Goal: Task Accomplishment & Management: Complete application form

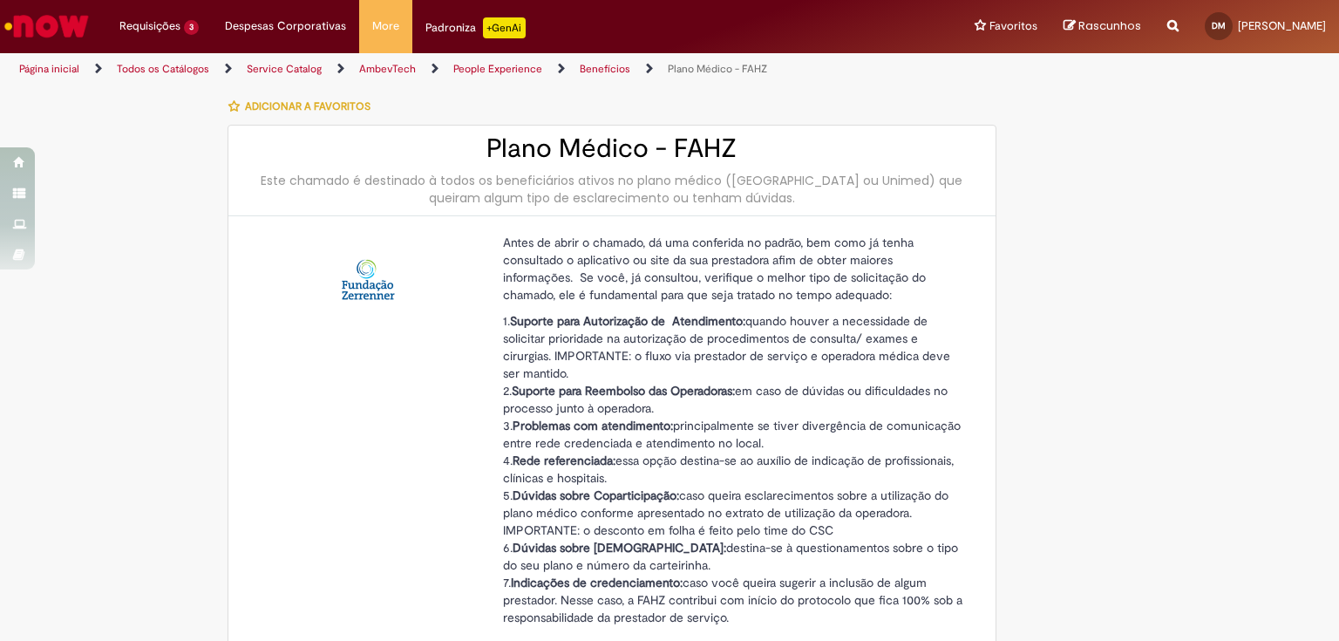
select select "**********"
select select "*********"
select select "*******"
select select "*"
select select "**********"
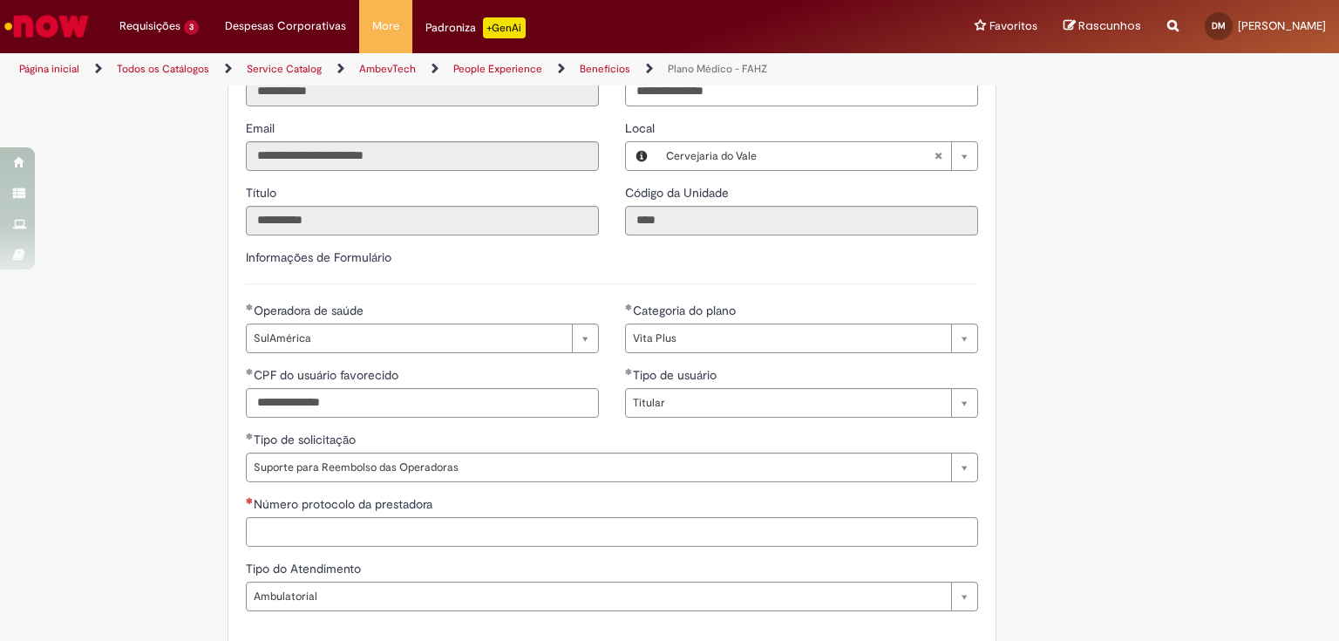
scroll to position [976, 0]
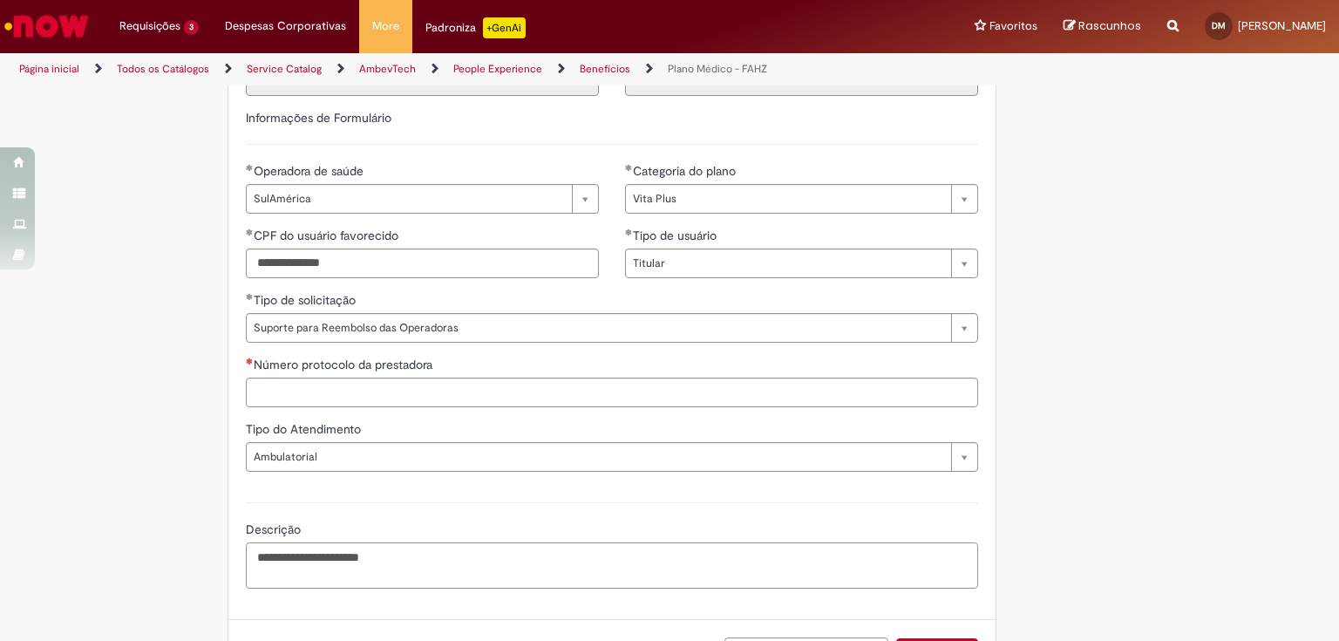
drag, startPoint x: 474, startPoint y: 551, endPoint x: 85, endPoint y: 551, distance: 389.6
paste textarea "**********"
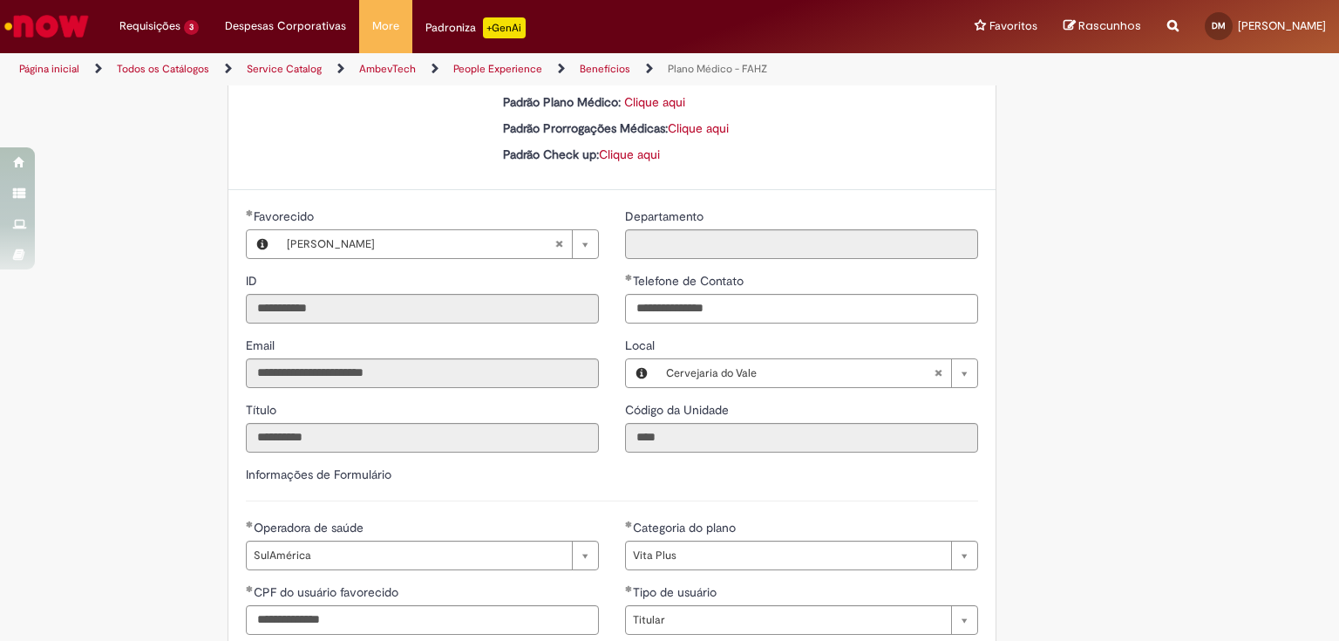
scroll to position [1108, 0]
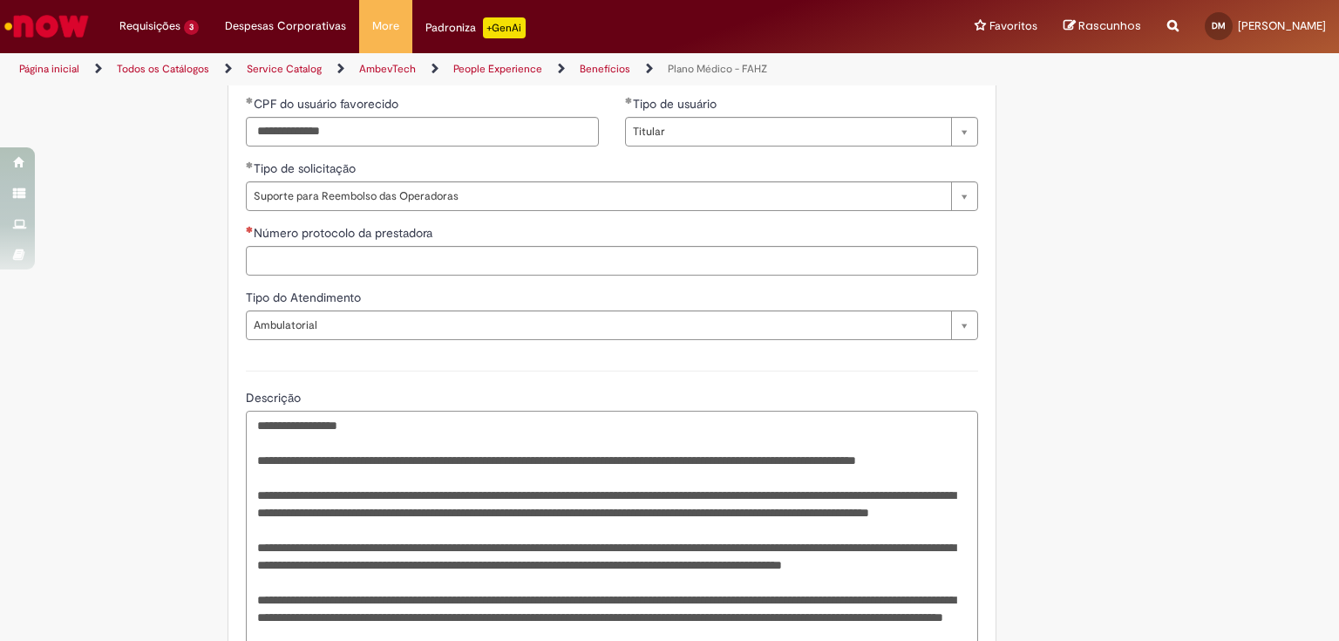
type textarea "**********"
click at [332, 267] on input "Número protocolo da prestadora" at bounding box center [612, 261] width 732 height 30
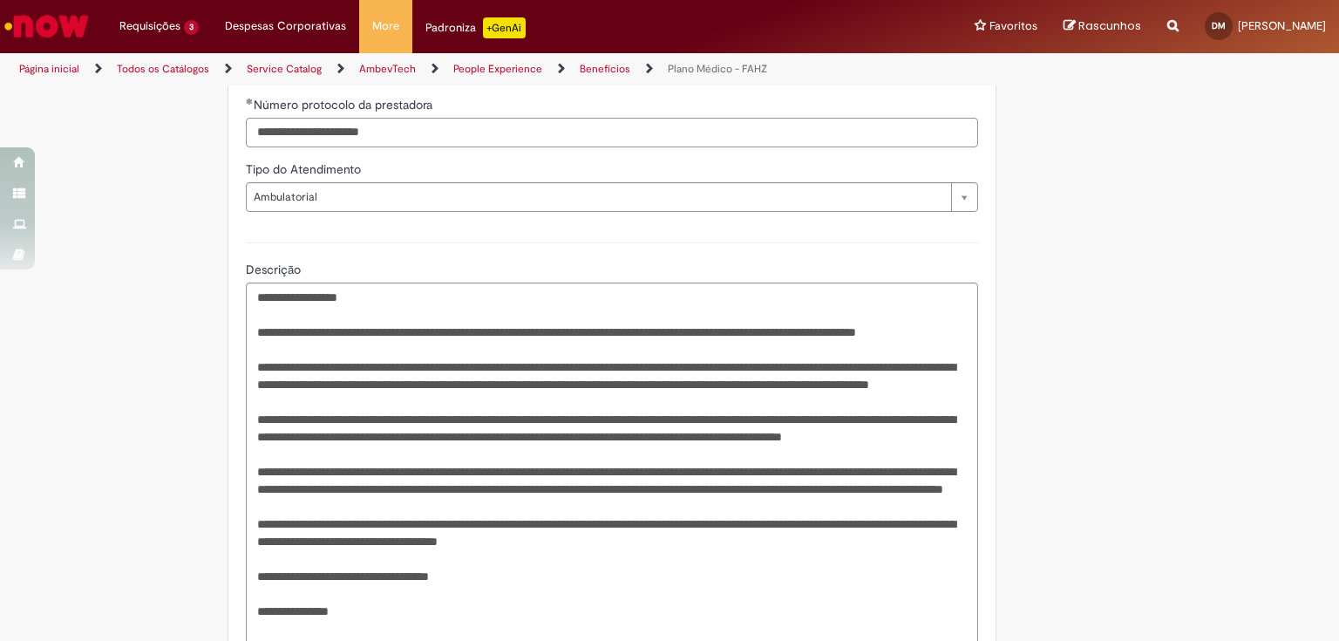
scroll to position [1306, 0]
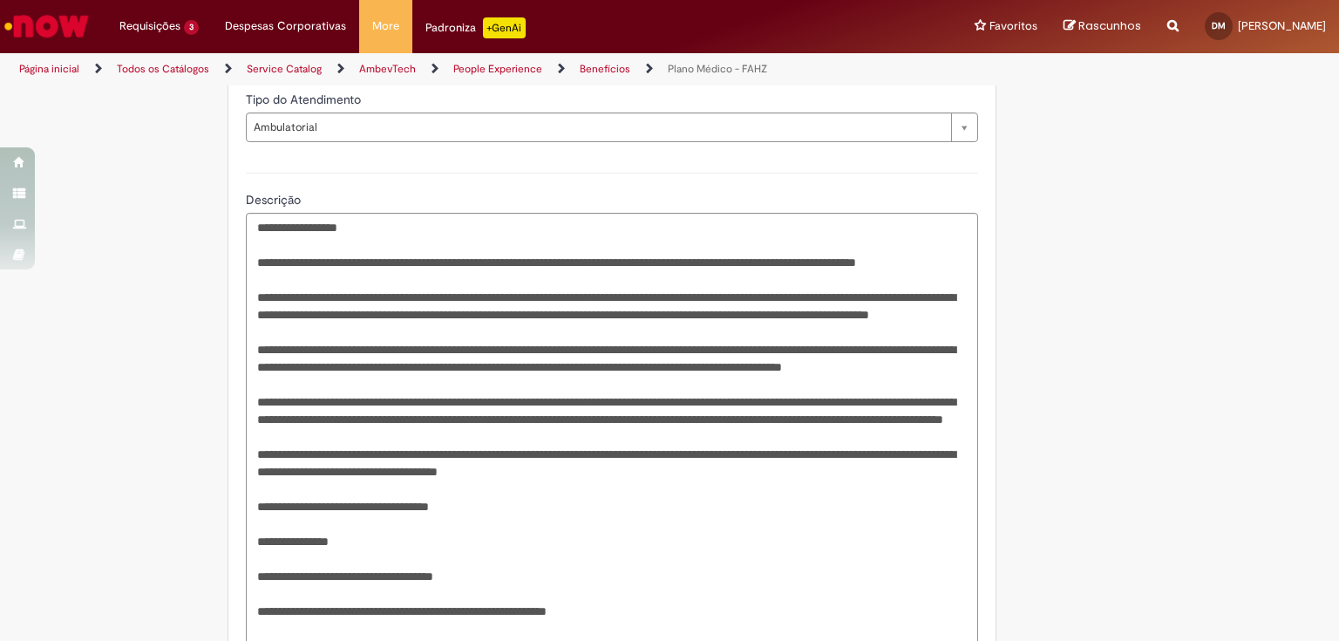
type input "**********"
click at [370, 228] on textarea "Descrição" at bounding box center [612, 541] width 732 height 657
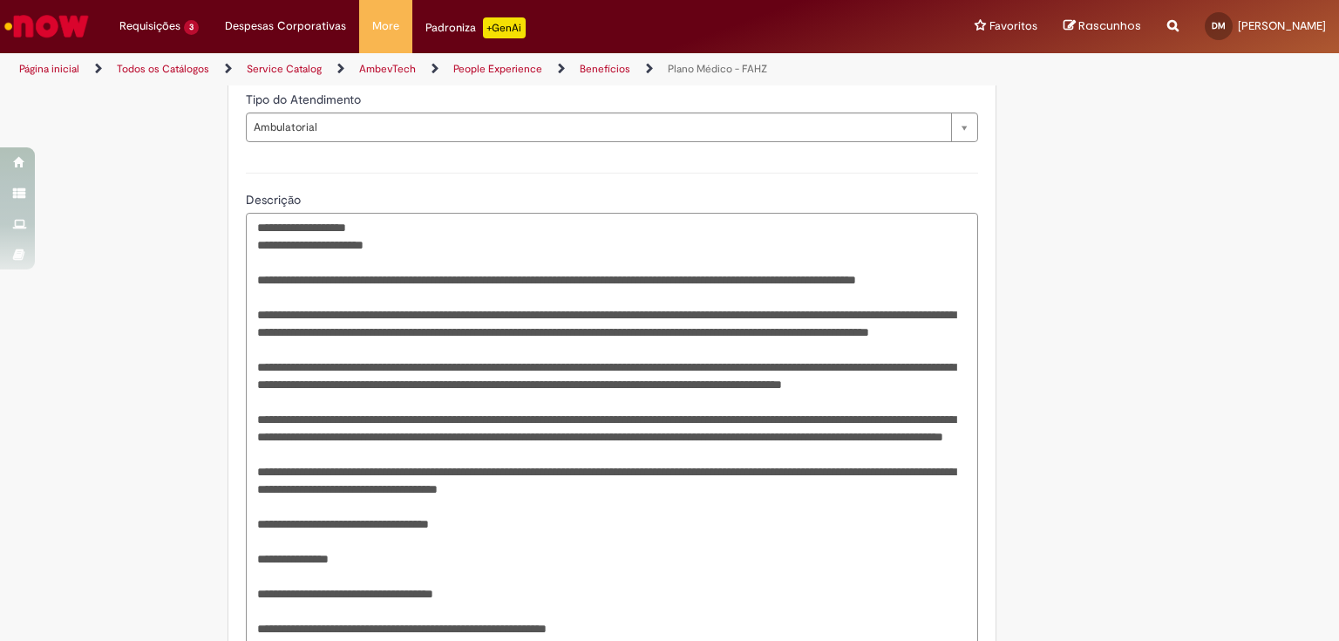
click at [748, 335] on textarea "Descrição" at bounding box center [612, 550] width 732 height 675
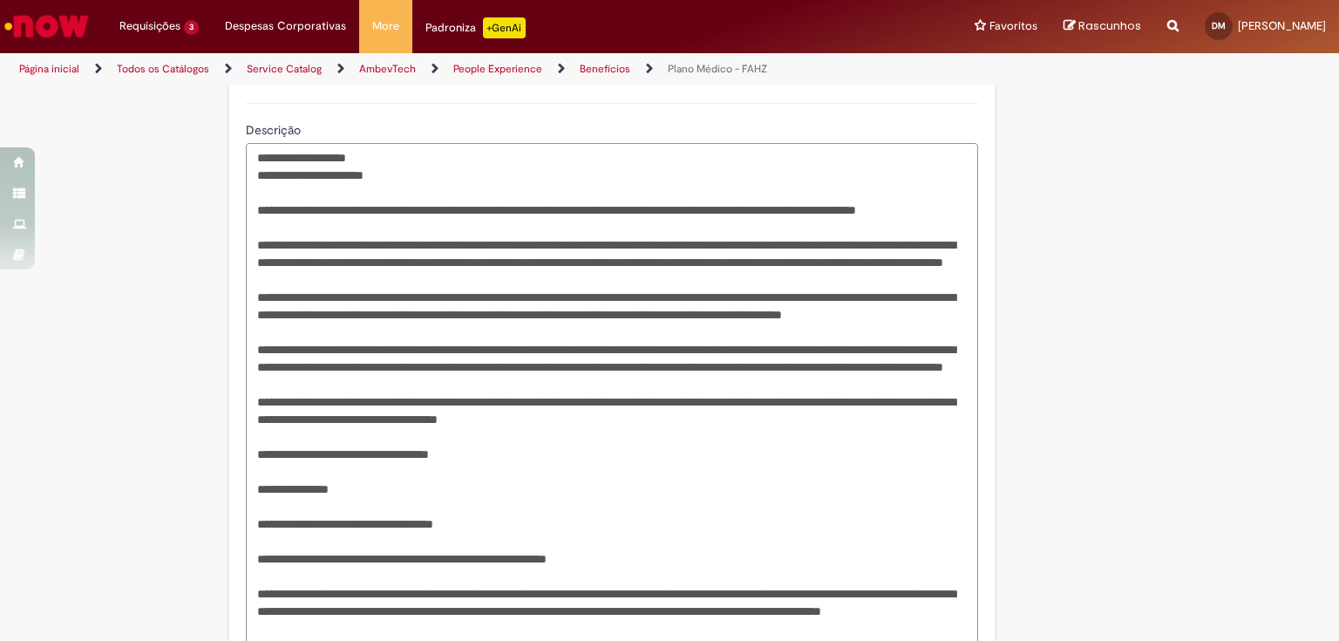
click at [296, 369] on textarea "Descrição" at bounding box center [612, 480] width 732 height 675
click at [707, 262] on textarea "Descrição" at bounding box center [612, 480] width 732 height 675
click at [690, 299] on textarea "Descrição" at bounding box center [612, 480] width 732 height 675
click at [606, 277] on textarea "Descrição" at bounding box center [612, 480] width 732 height 675
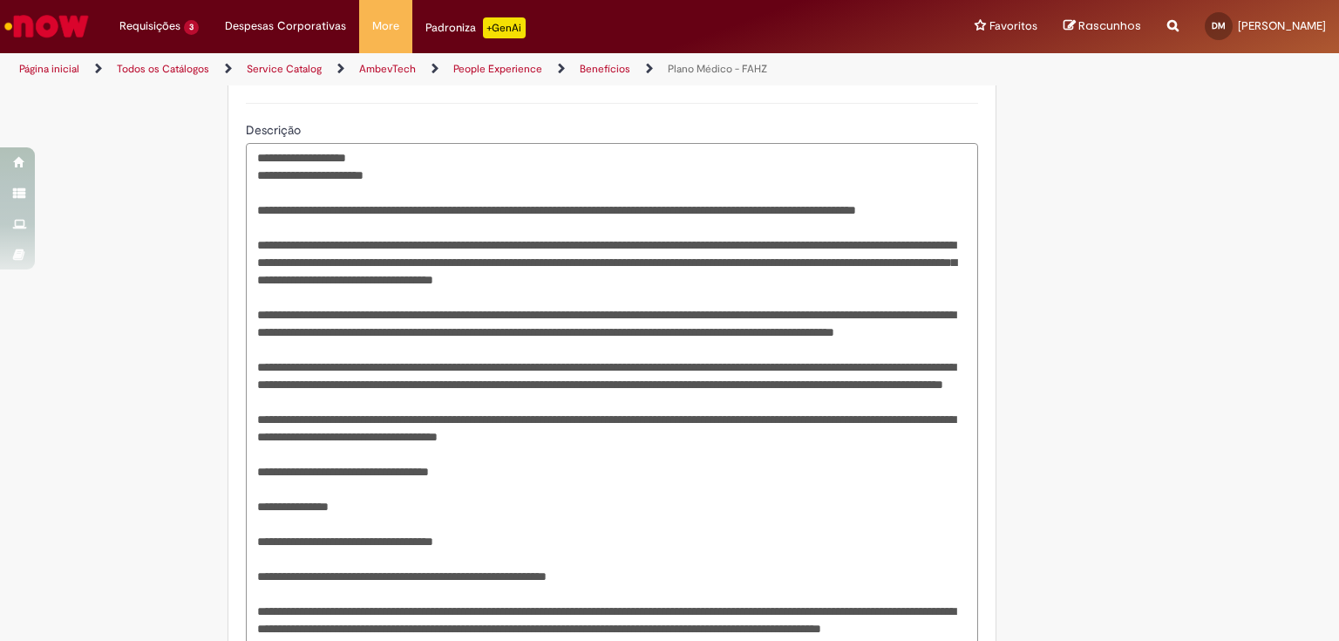
click at [788, 397] on textarea "Descrição" at bounding box center [612, 480] width 732 height 675
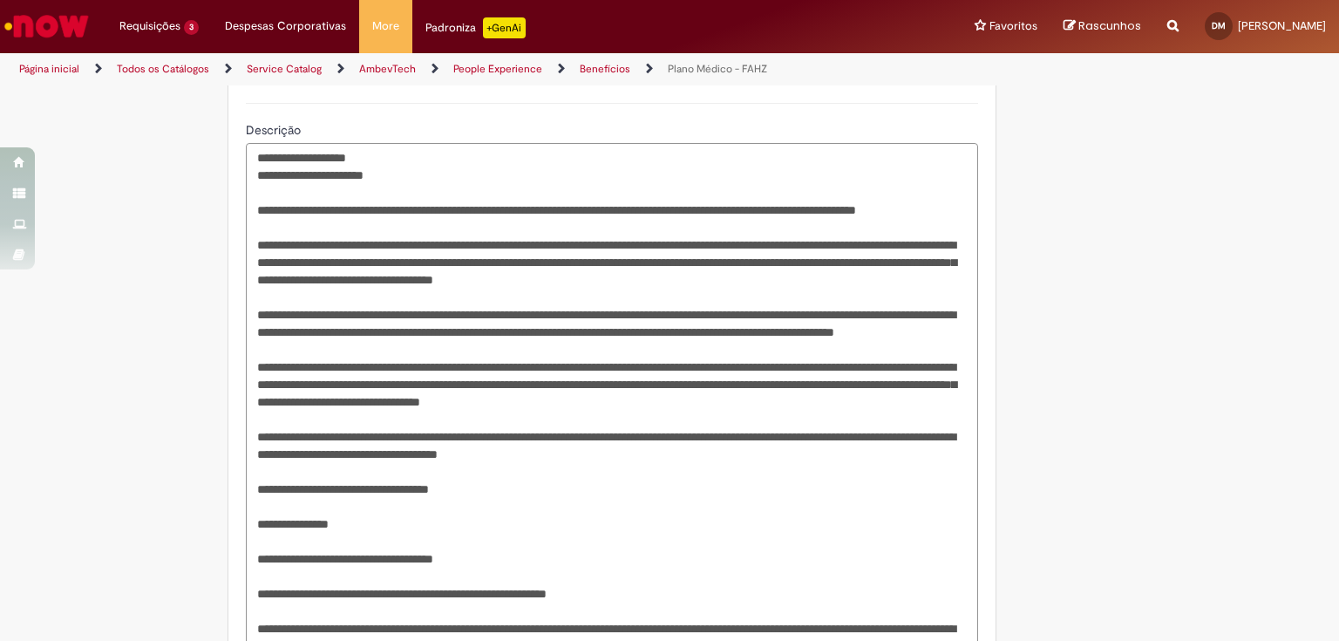
type textarea "**********"
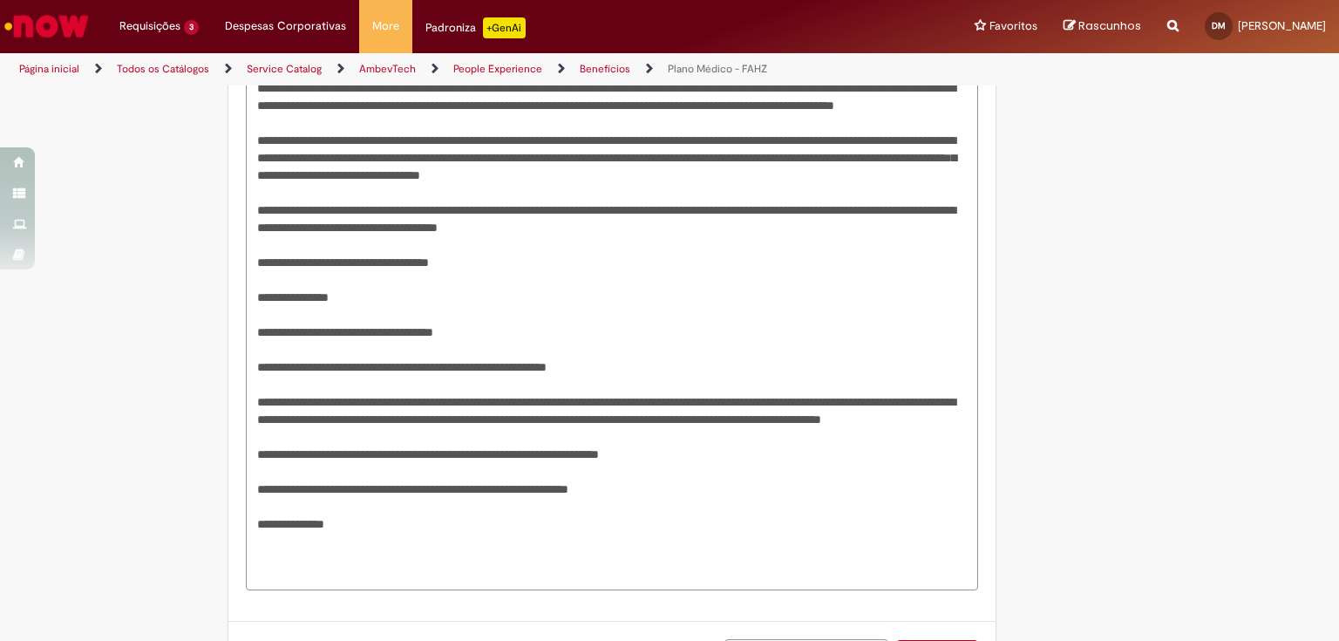
scroll to position [1532, 0]
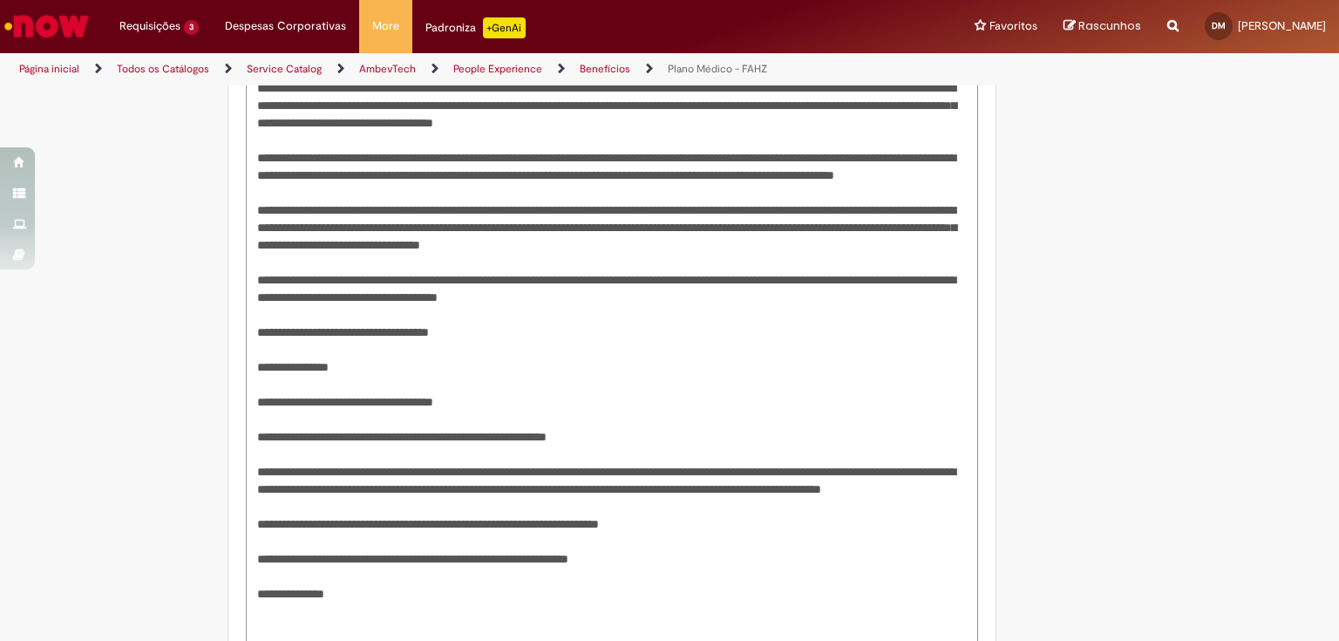
click at [852, 280] on textarea "Descrição" at bounding box center [612, 323] width 732 height 675
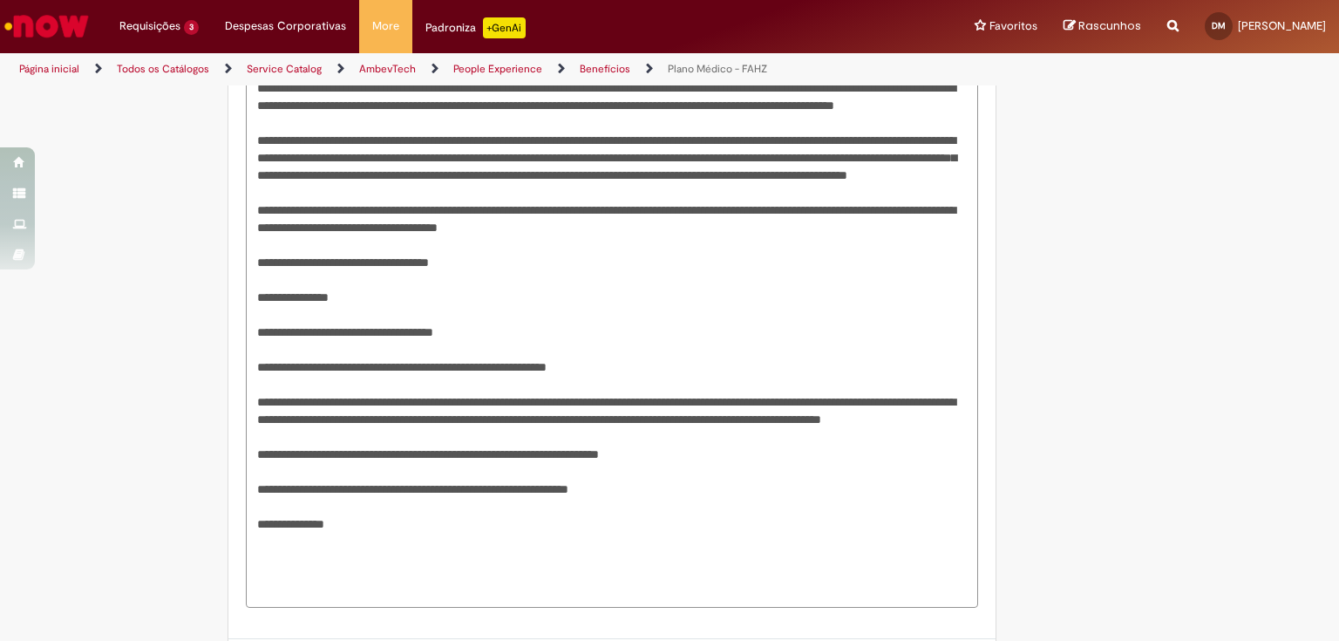
drag, startPoint x: 305, startPoint y: 377, endPoint x: 495, endPoint y: 376, distance: 190.0
click at [495, 376] on textarea "Descrição" at bounding box center [612, 262] width 732 height 692
click at [350, 469] on textarea "Descrição" at bounding box center [612, 262] width 732 height 692
drag, startPoint x: 556, startPoint y: 487, endPoint x: 255, endPoint y: 452, distance: 302.9
click at [253, 452] on textarea "Descrição" at bounding box center [612, 262] width 732 height 692
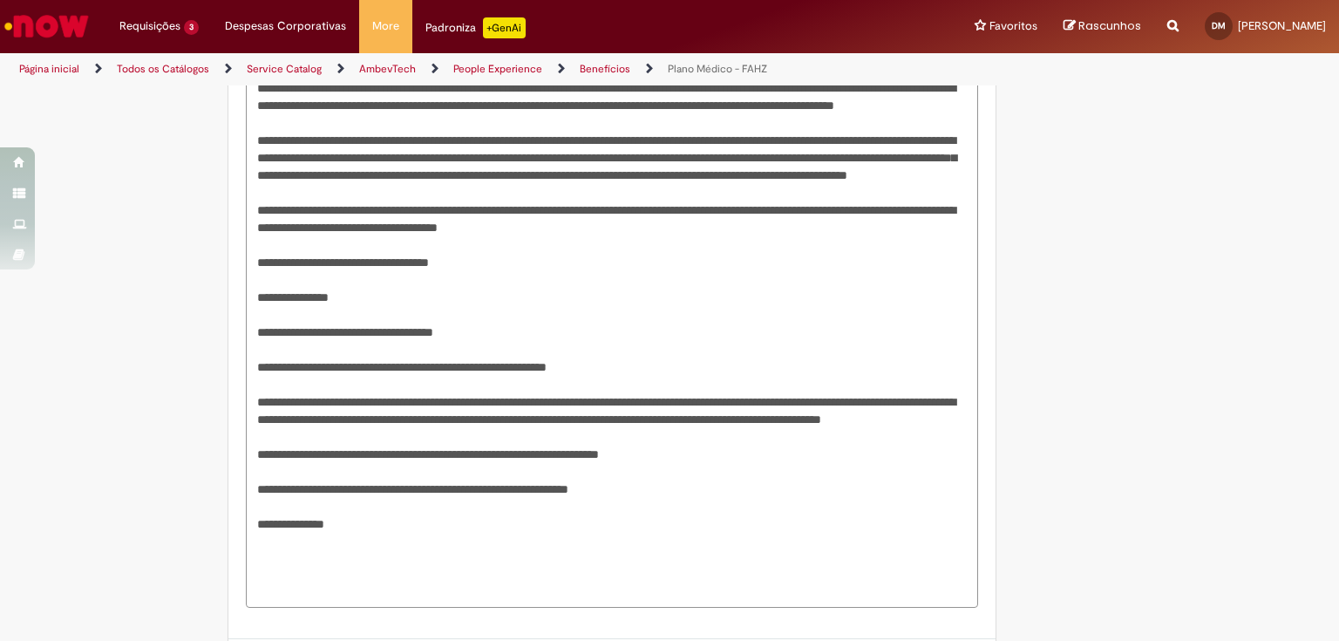
click at [375, 452] on textarea "Descrição" at bounding box center [612, 262] width 732 height 692
drag, startPoint x: 373, startPoint y: 452, endPoint x: 515, endPoint y: 485, distance: 145.7
click at [515, 485] on textarea "Descrição" at bounding box center [612, 262] width 732 height 692
click at [866, 479] on textarea "Descrição" at bounding box center [612, 262] width 732 height 692
click at [778, 452] on textarea "Descrição" at bounding box center [612, 262] width 732 height 692
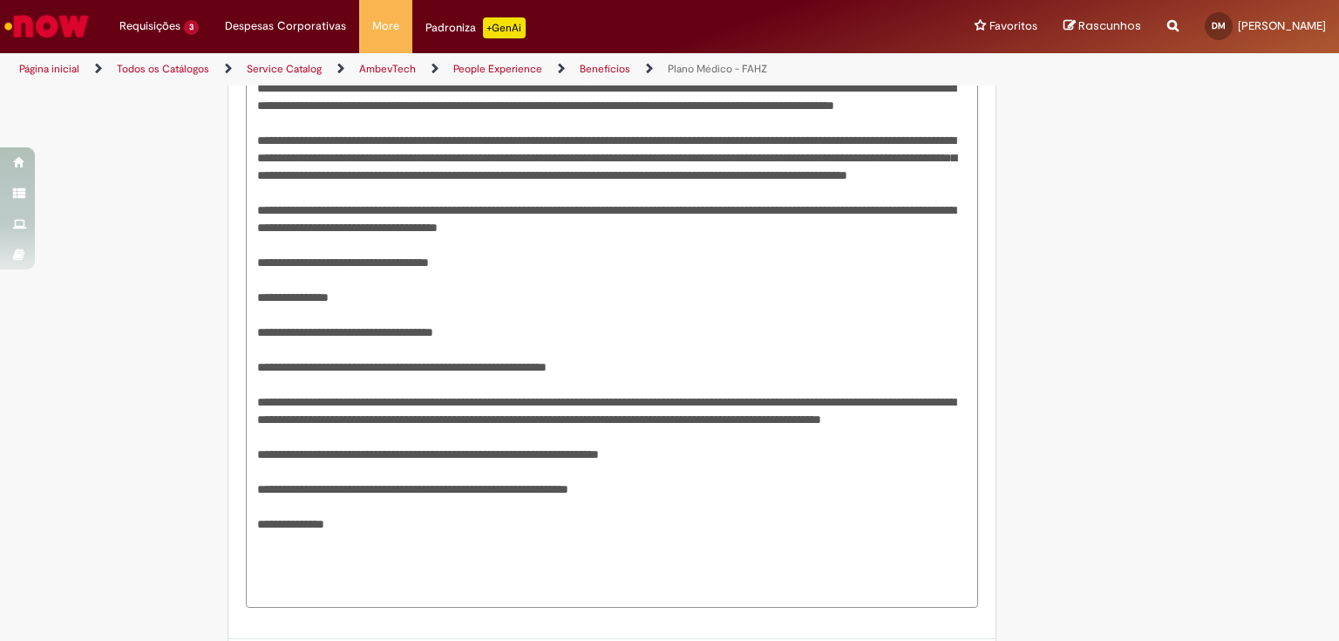
drag, startPoint x: 310, startPoint y: 469, endPoint x: 352, endPoint y: 470, distance: 41.9
click at [352, 470] on textarea "Descrição" at bounding box center [612, 262] width 732 height 692
drag, startPoint x: 502, startPoint y: 485, endPoint x: 359, endPoint y: 467, distance: 144.0
click at [359, 467] on textarea "Descrição" at bounding box center [612, 262] width 732 height 692
click at [731, 505] on textarea "Descrição" at bounding box center [612, 253] width 732 height 675
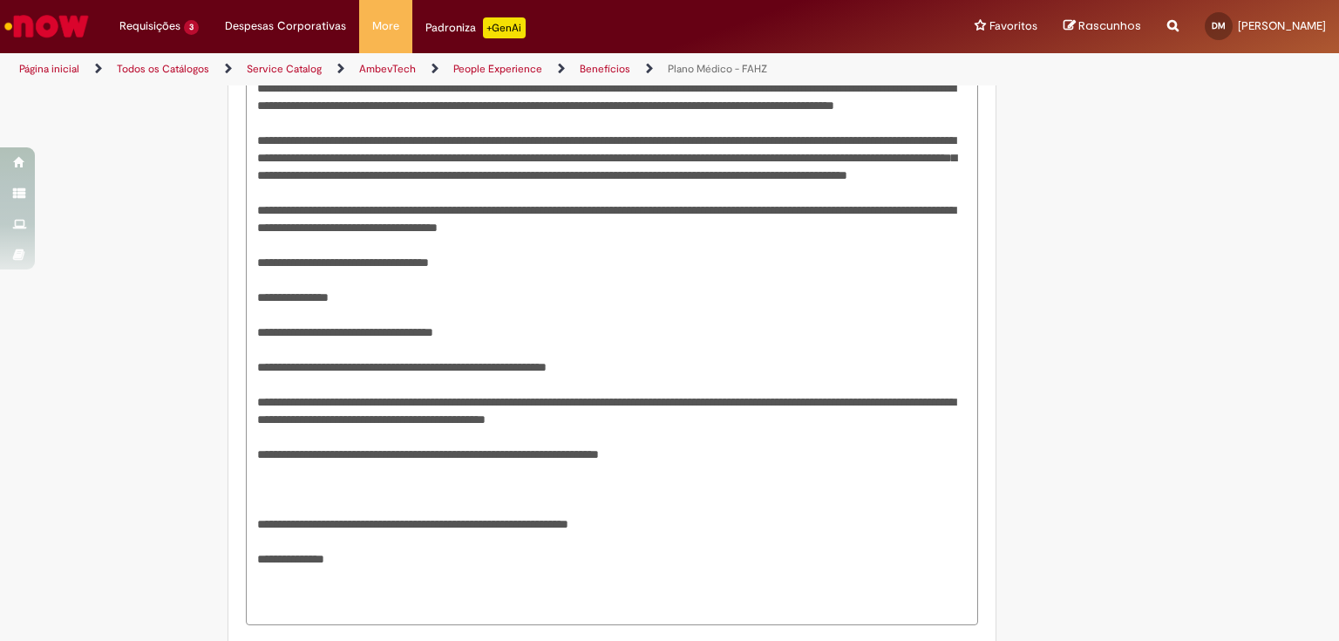
paste textarea "**********"
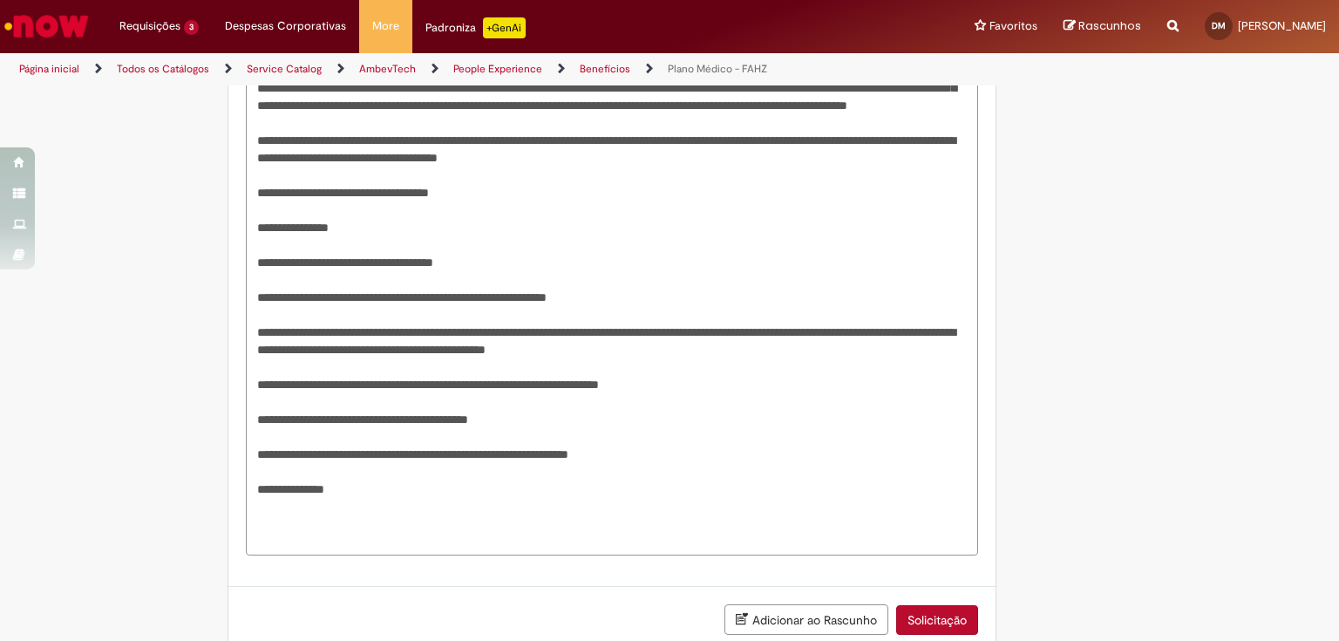
drag, startPoint x: 370, startPoint y: 536, endPoint x: 216, endPoint y: 542, distance: 154.4
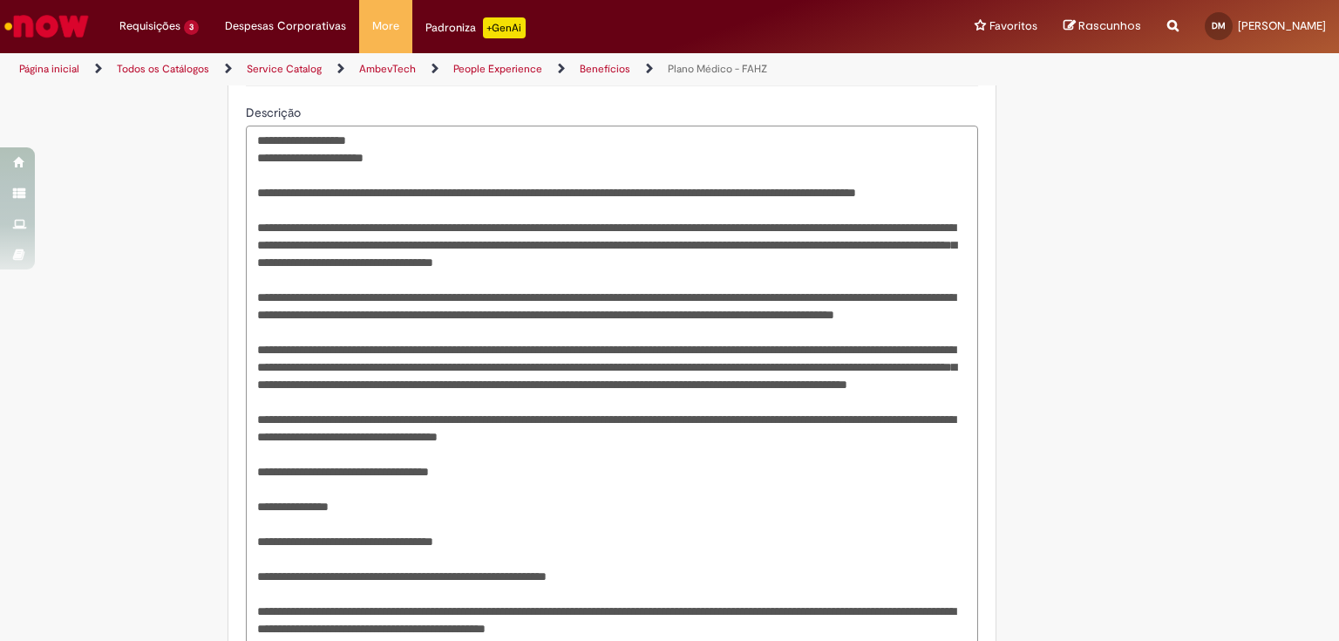
click at [286, 400] on textarea "Descrição" at bounding box center [612, 481] width 732 height 710
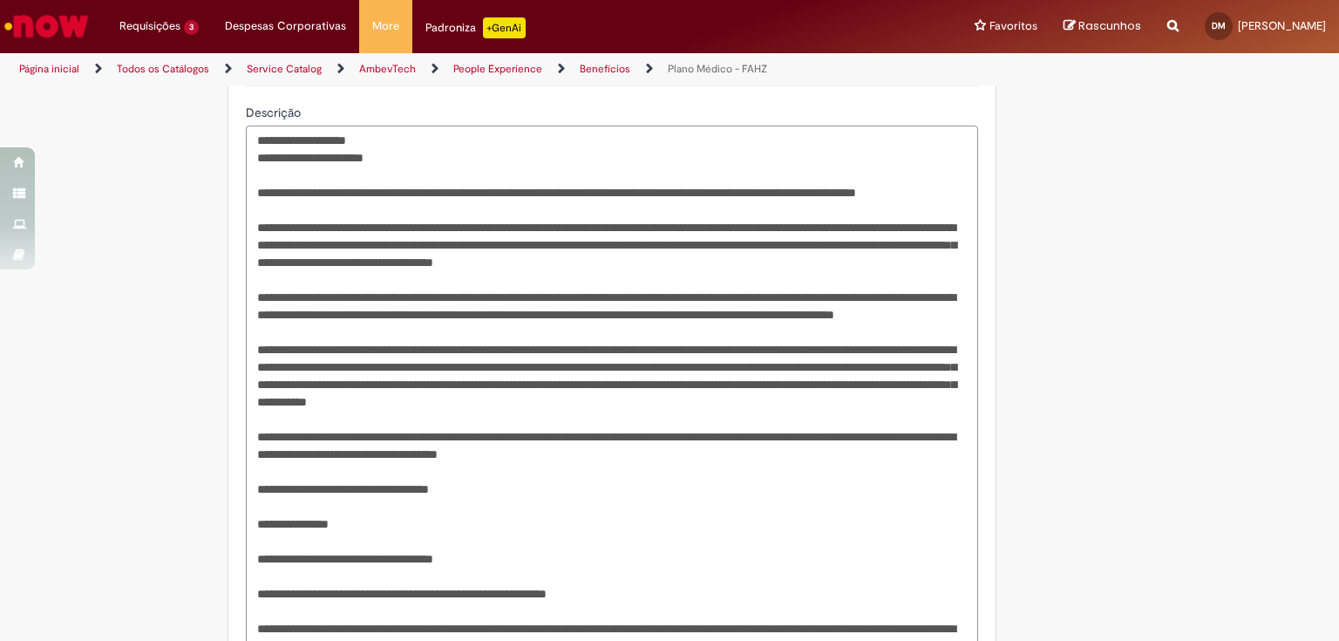
drag, startPoint x: 446, startPoint y: 415, endPoint x: 770, endPoint y: 402, distance: 323.7
click at [771, 403] on textarea "Descrição" at bounding box center [612, 481] width 732 height 710
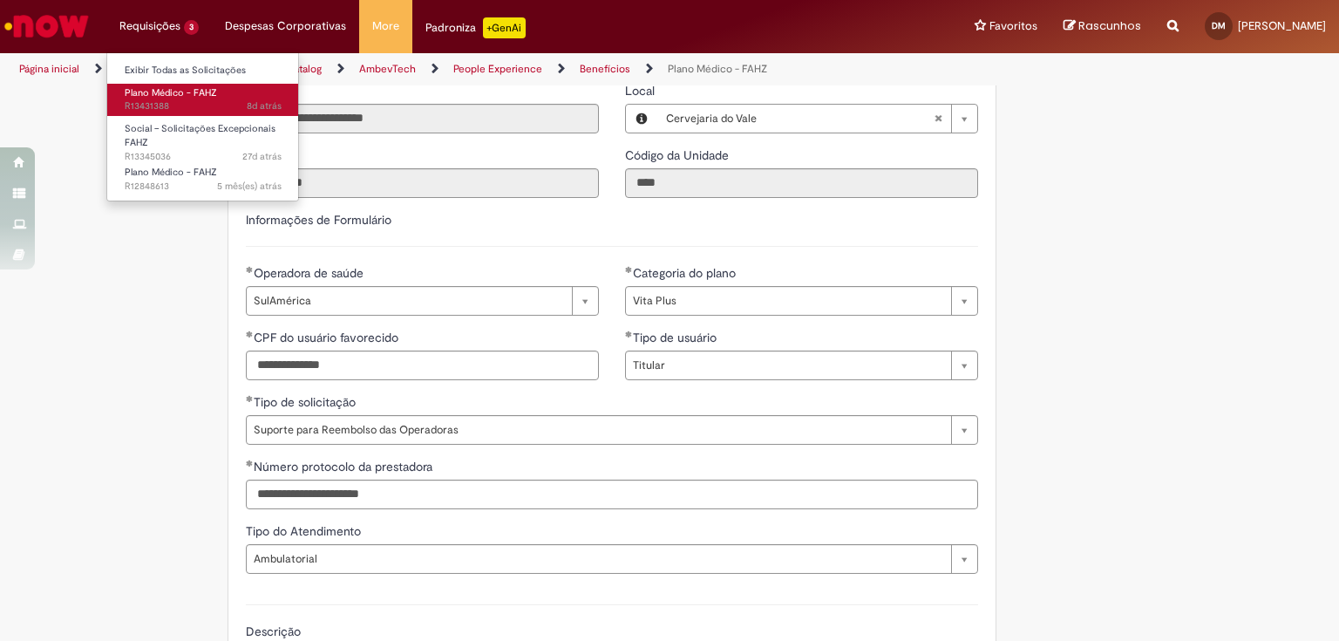
scroll to position [763, 0]
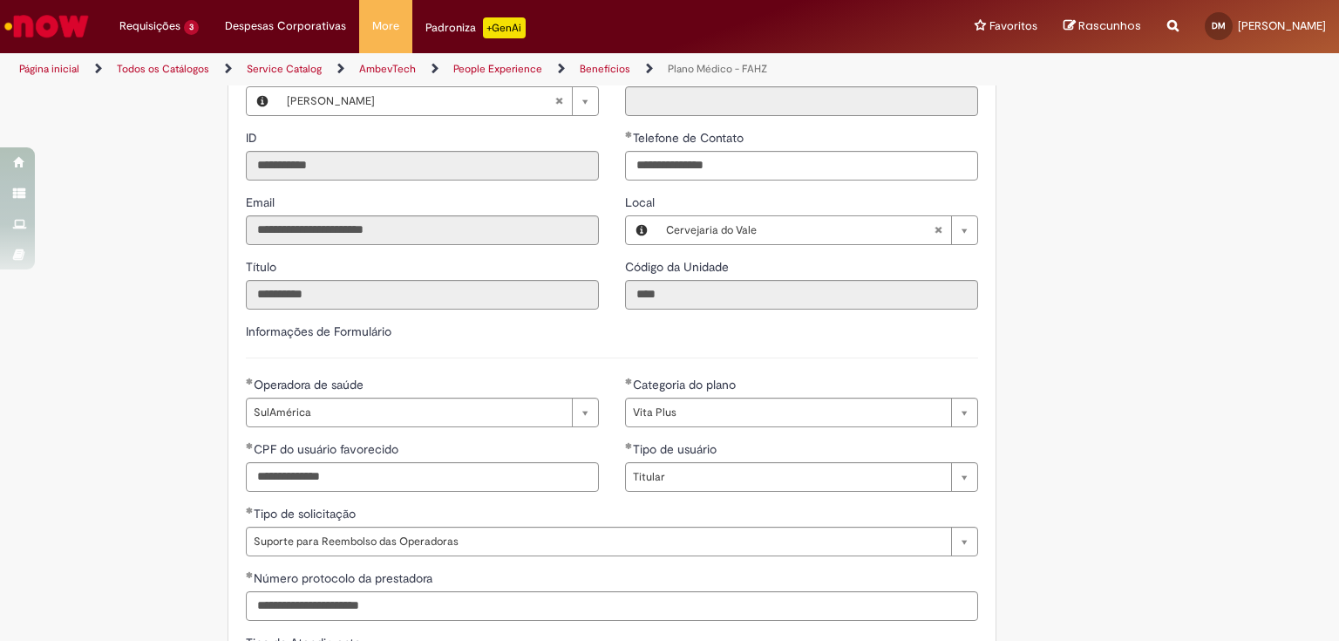
drag, startPoint x: 715, startPoint y: 397, endPoint x: 208, endPoint y: 590, distance: 541.9
click at [208, 590] on div "Adicionar a Favoritos Plano Médico - FAHZ Este chamado é destinado à todos os b…" at bounding box center [585, 490] width 850 height 2331
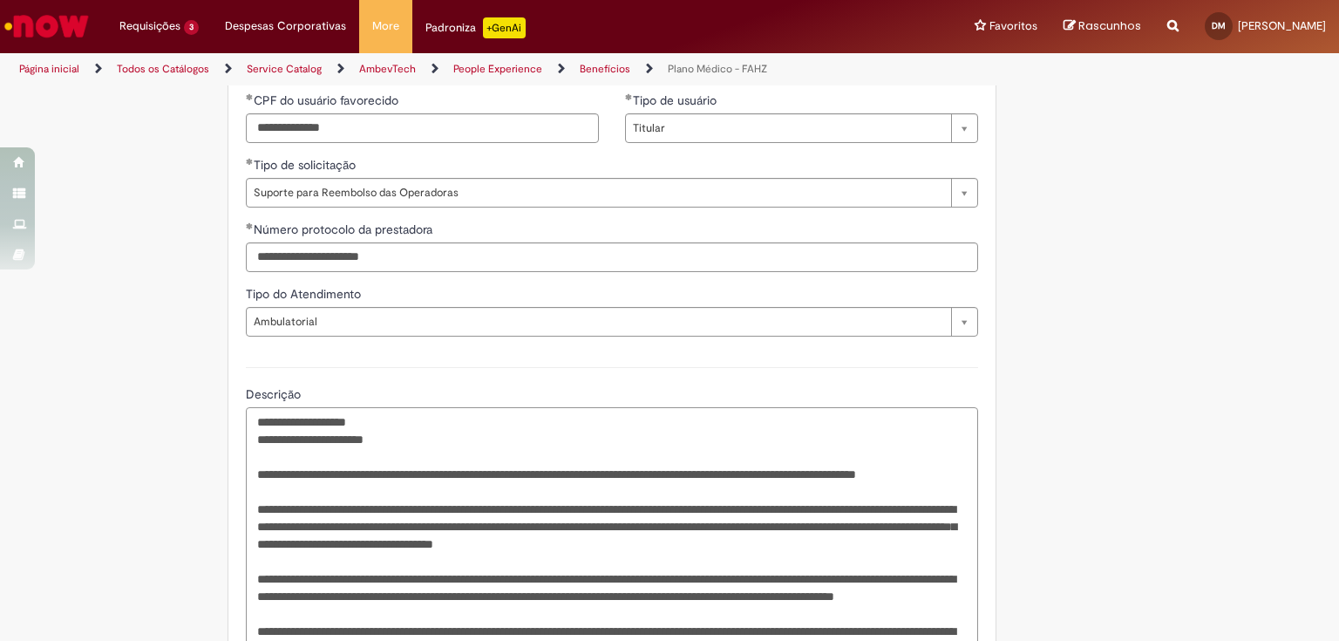
scroll to position [1390, 0]
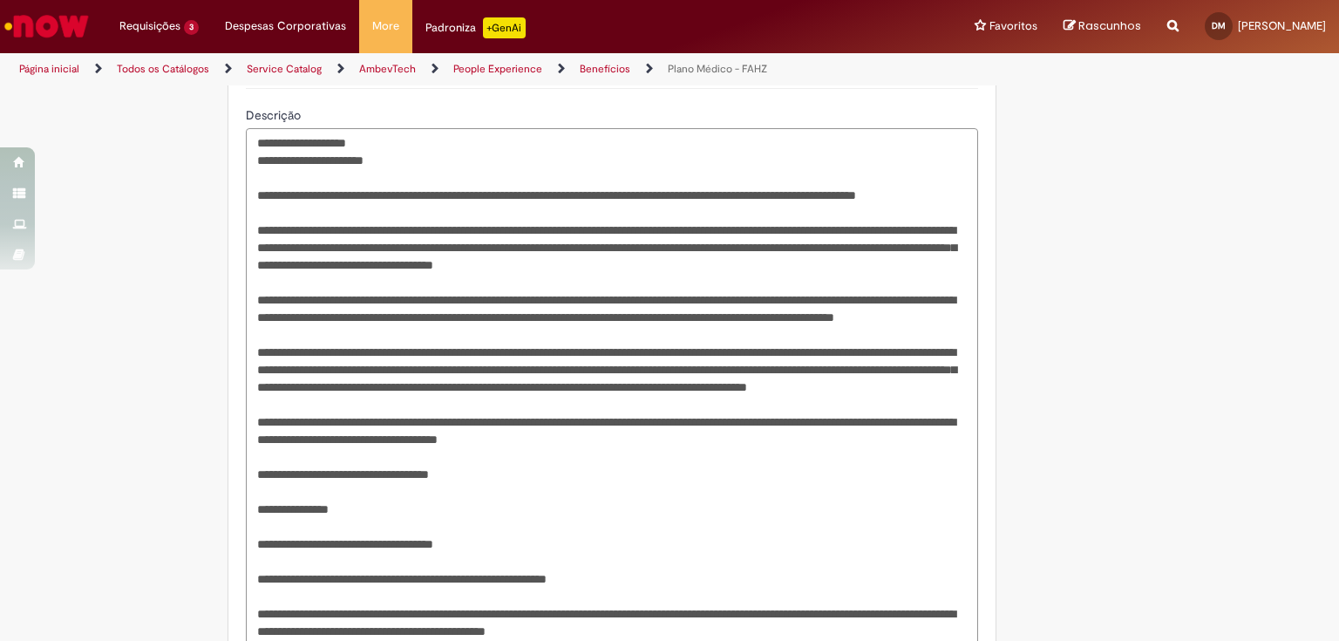
click at [502, 345] on textarea "Descrição" at bounding box center [612, 483] width 732 height 710
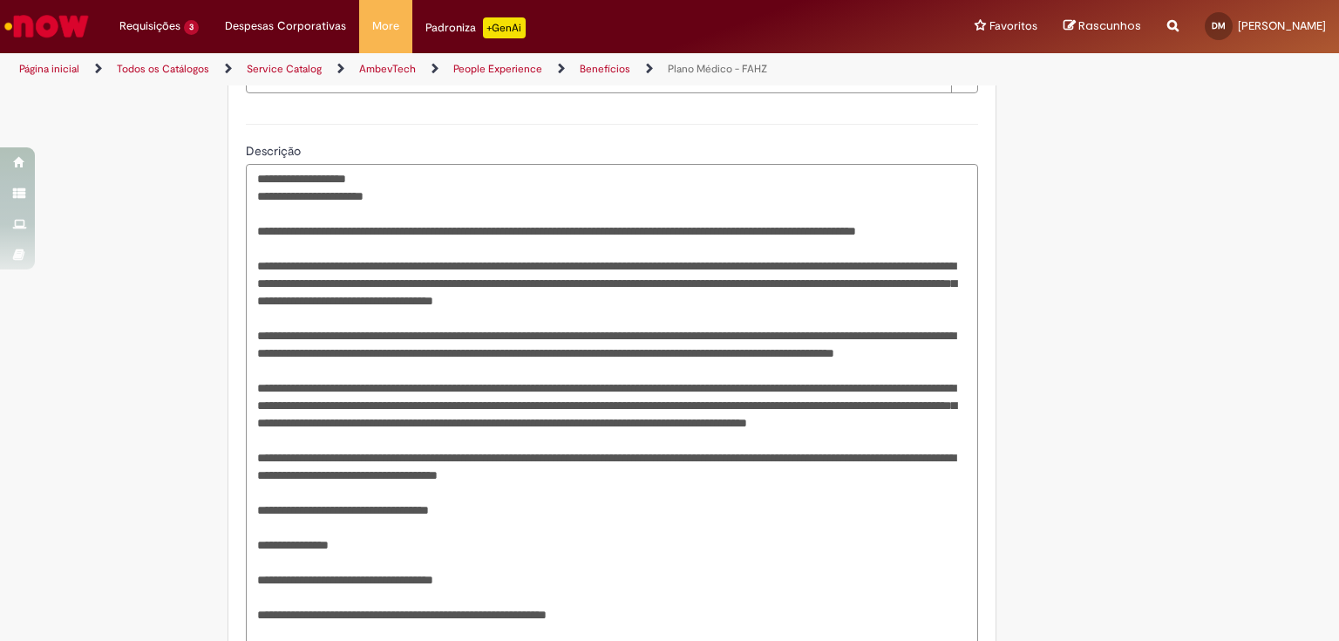
scroll to position [1433, 0]
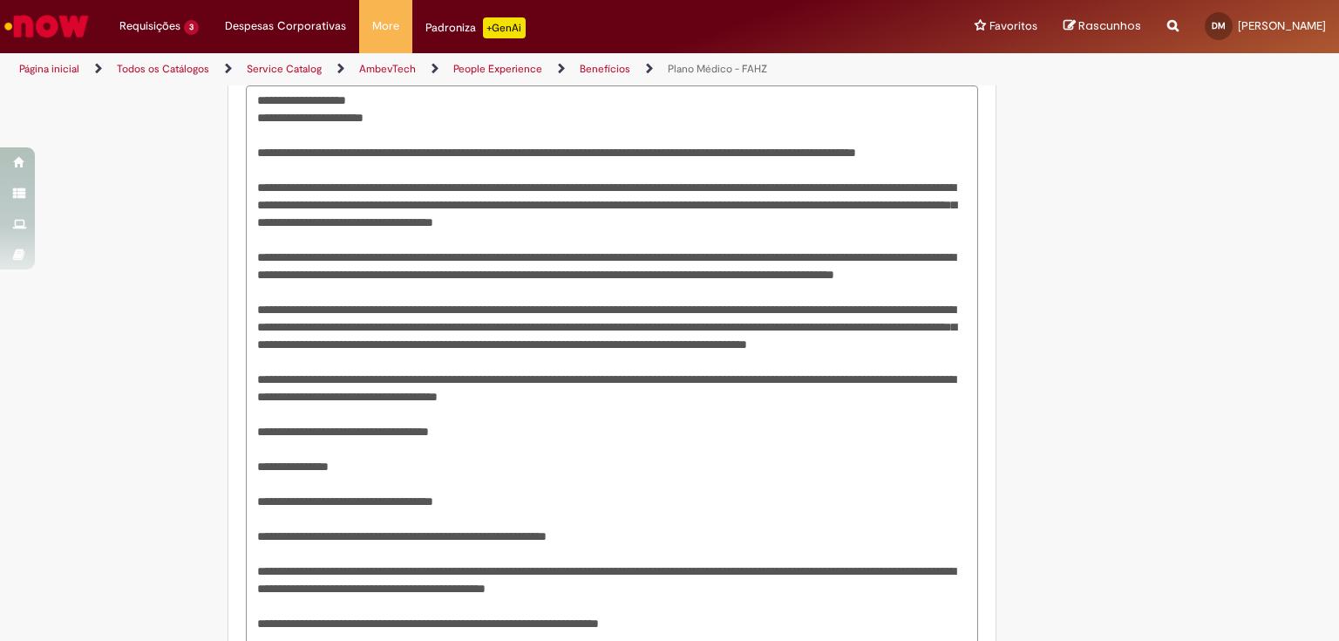
drag, startPoint x: 697, startPoint y: 401, endPoint x: 230, endPoint y: 101, distance: 555.2
click at [233, 101] on div "Descrição" at bounding box center [612, 418] width 758 height 780
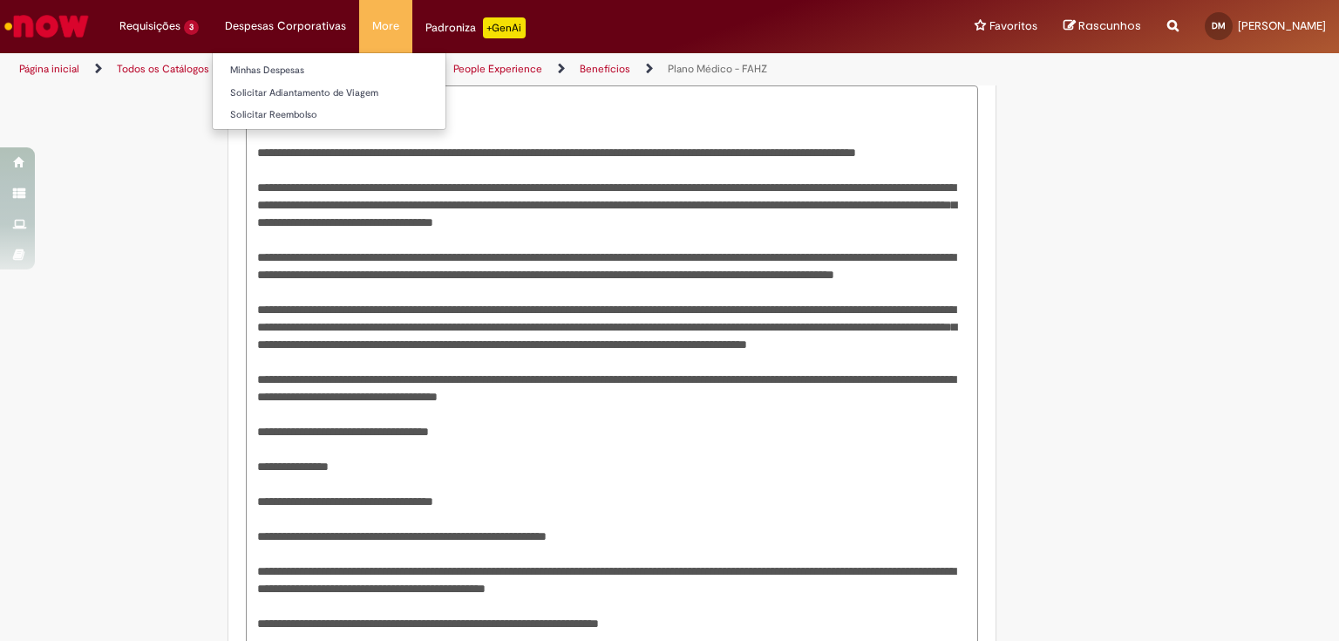
type textarea "**********"
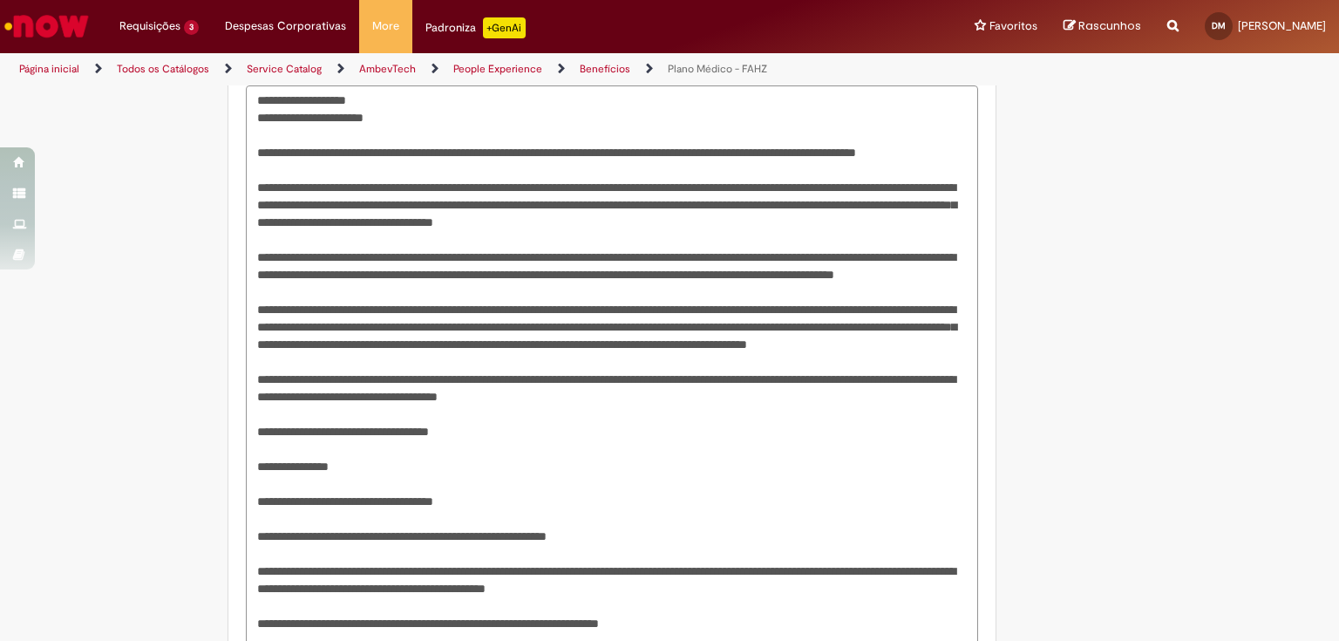
scroll to position [1154, 0]
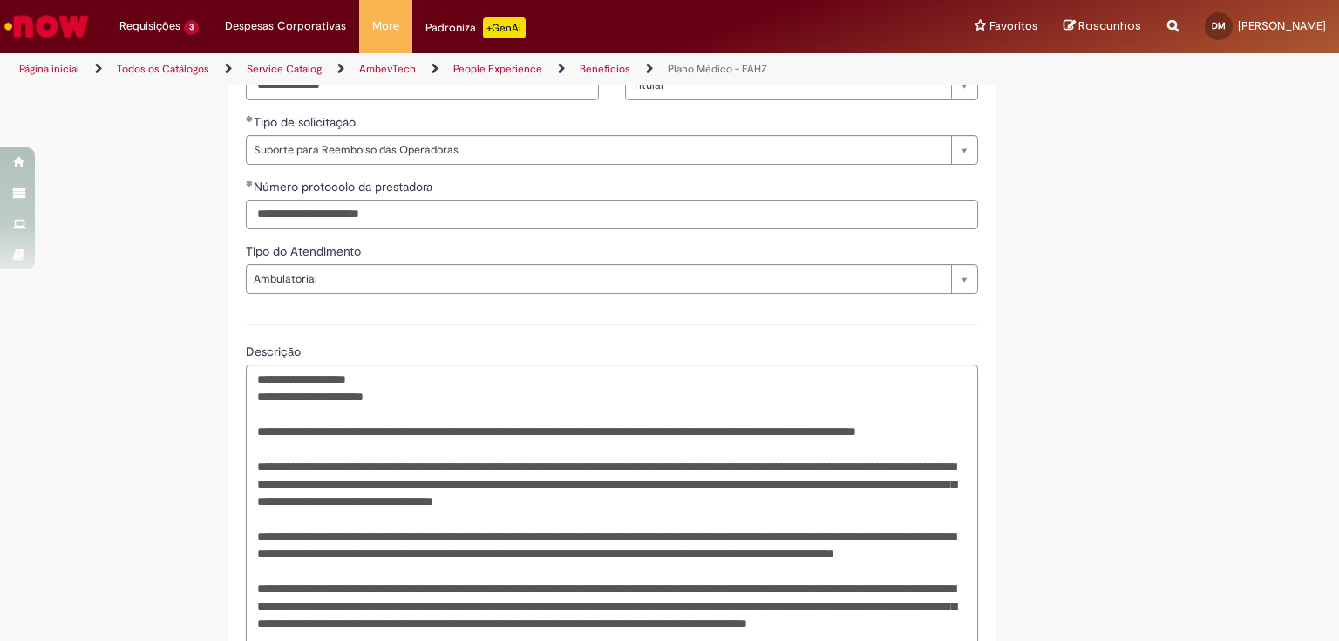
drag, startPoint x: 412, startPoint y: 214, endPoint x: 234, endPoint y: 214, distance: 178.7
click at [234, 214] on div "**********" at bounding box center [612, 177] width 758 height 129
paste input "**********"
type input "**********"
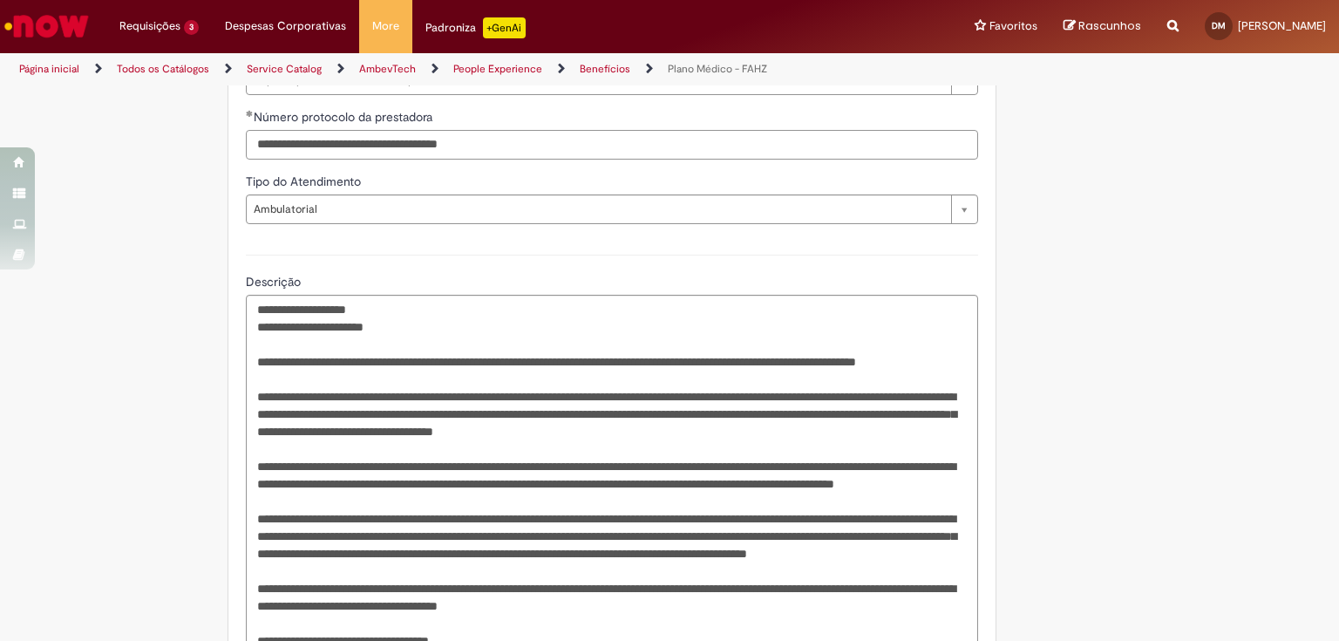
scroll to position [1294, 0]
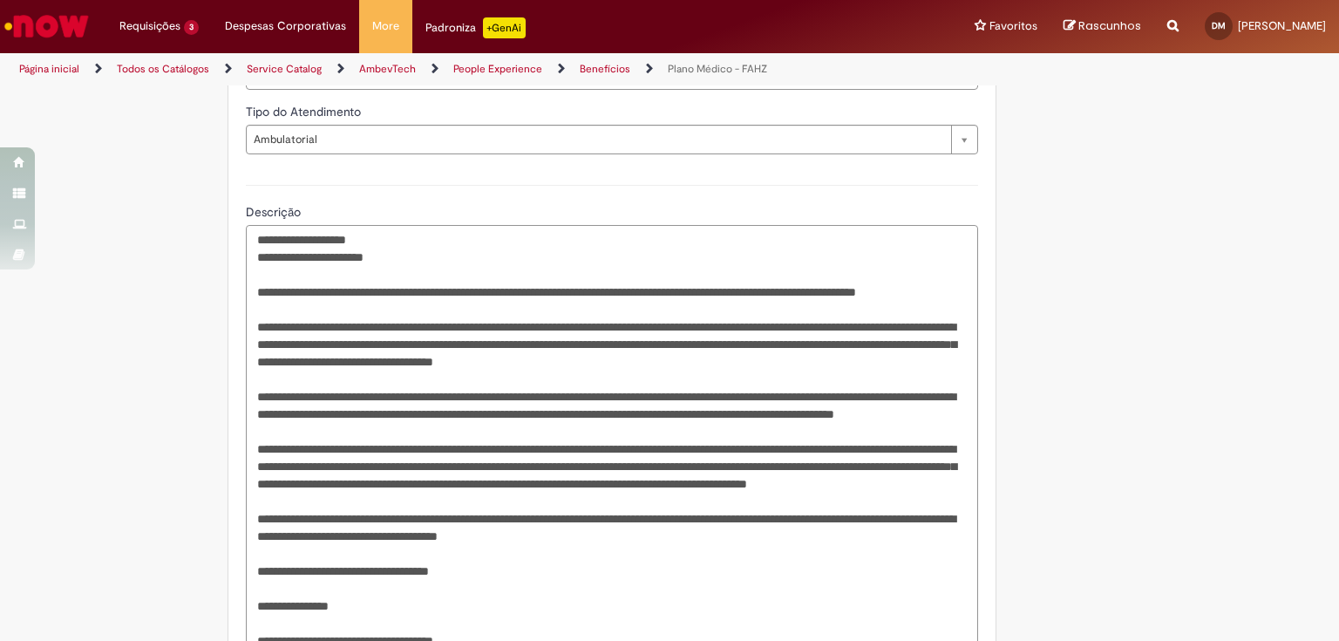
drag, startPoint x: 252, startPoint y: 480, endPoint x: 482, endPoint y: 495, distance: 230.6
click at [482, 495] on textarea "Descrição" at bounding box center [612, 580] width 732 height 710
paste textarea "**********"
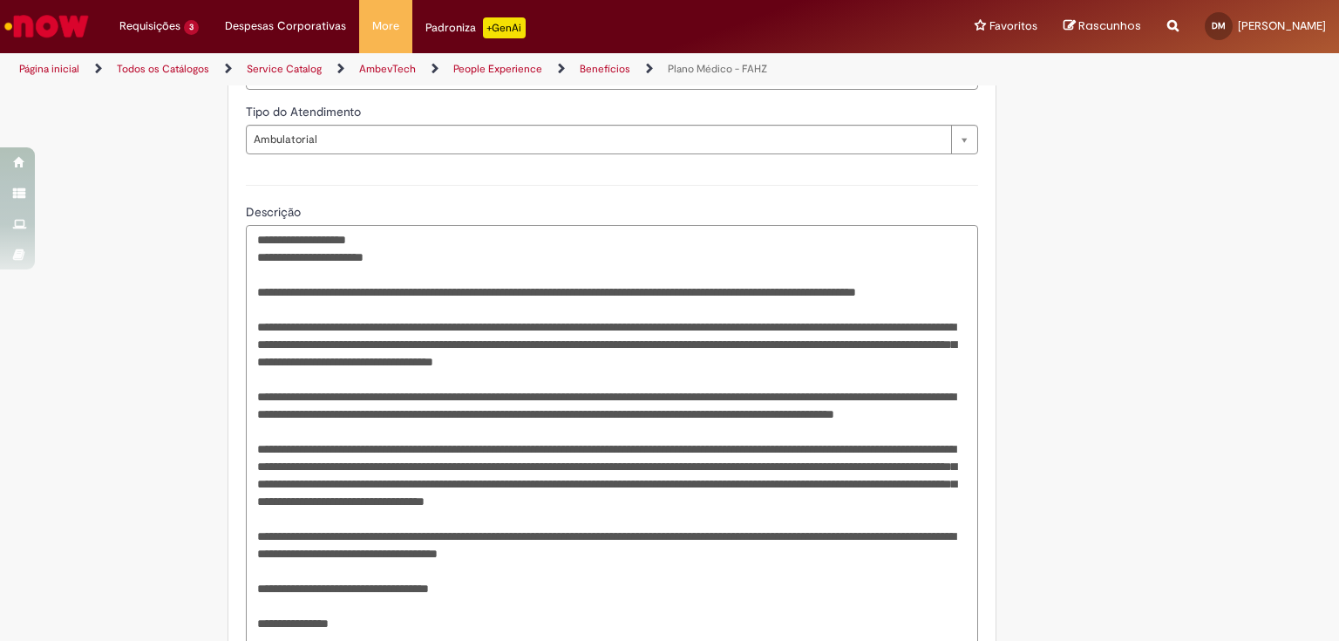
scroll to position [1433, 0]
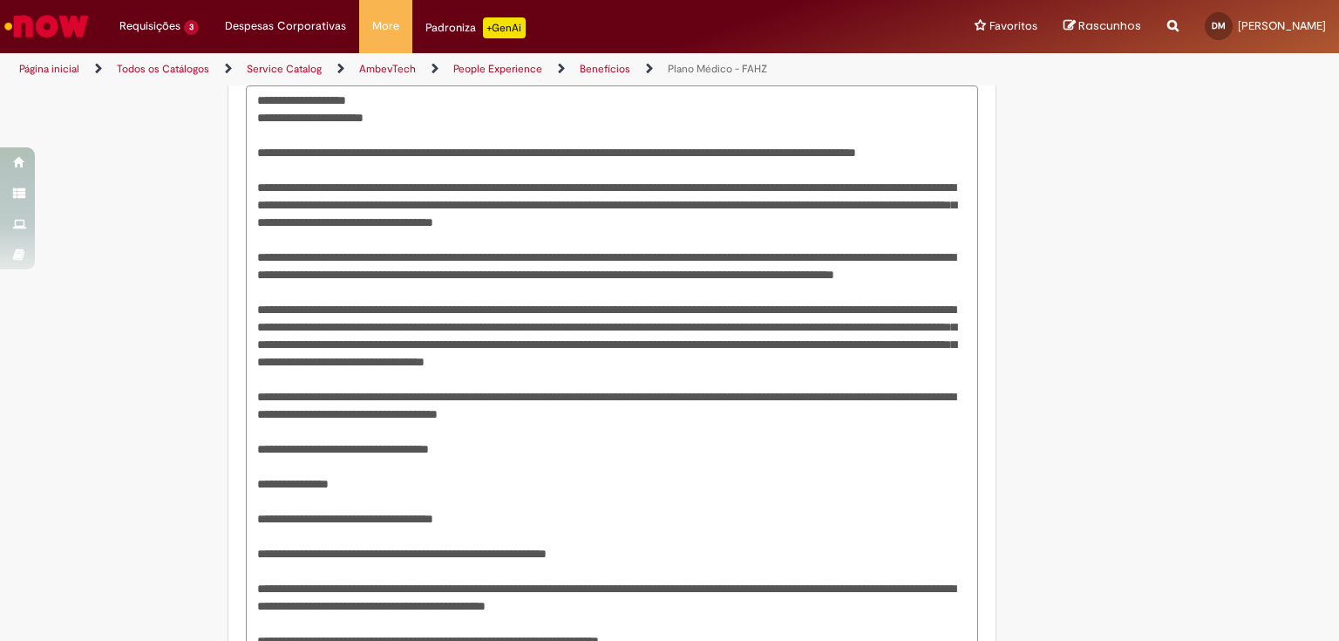
drag, startPoint x: 328, startPoint y: 377, endPoint x: 464, endPoint y: 404, distance: 138.6
click at [464, 404] on textarea "Descrição" at bounding box center [612, 448] width 732 height 727
paste textarea "*"
drag, startPoint x: 639, startPoint y: 267, endPoint x: 722, endPoint y: 272, distance: 83.0
click at [722, 272] on textarea "Descrição" at bounding box center [612, 448] width 732 height 727
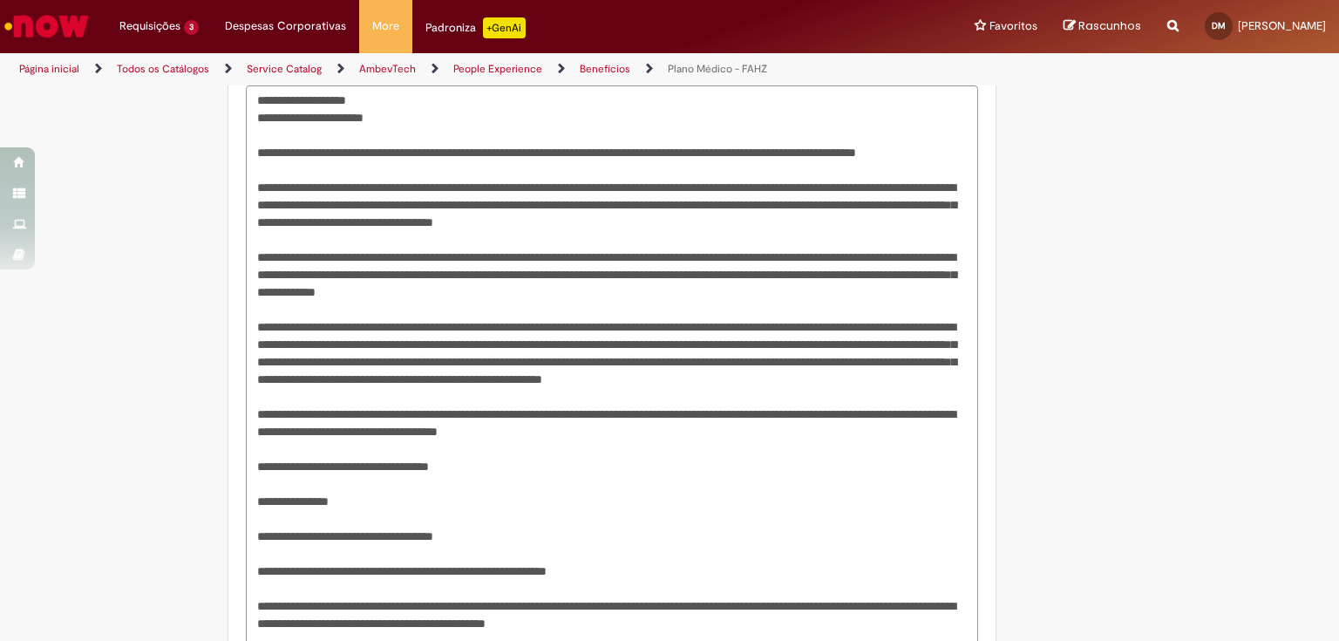
click at [695, 397] on textarea "Descrição" at bounding box center [612, 448] width 732 height 727
click at [249, 499] on textarea "Descrição" at bounding box center [612, 448] width 732 height 727
click at [255, 532] on textarea "Descrição" at bounding box center [612, 448] width 732 height 727
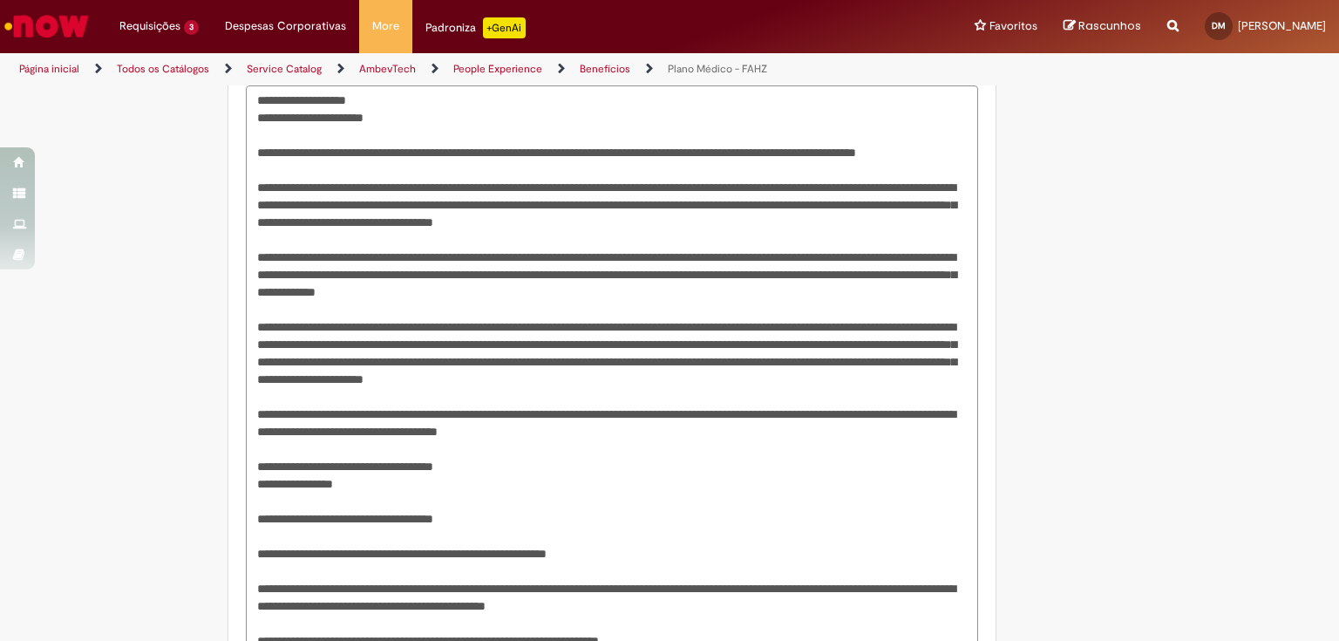
click at [252, 552] on textarea "Descrição" at bounding box center [612, 440] width 732 height 710
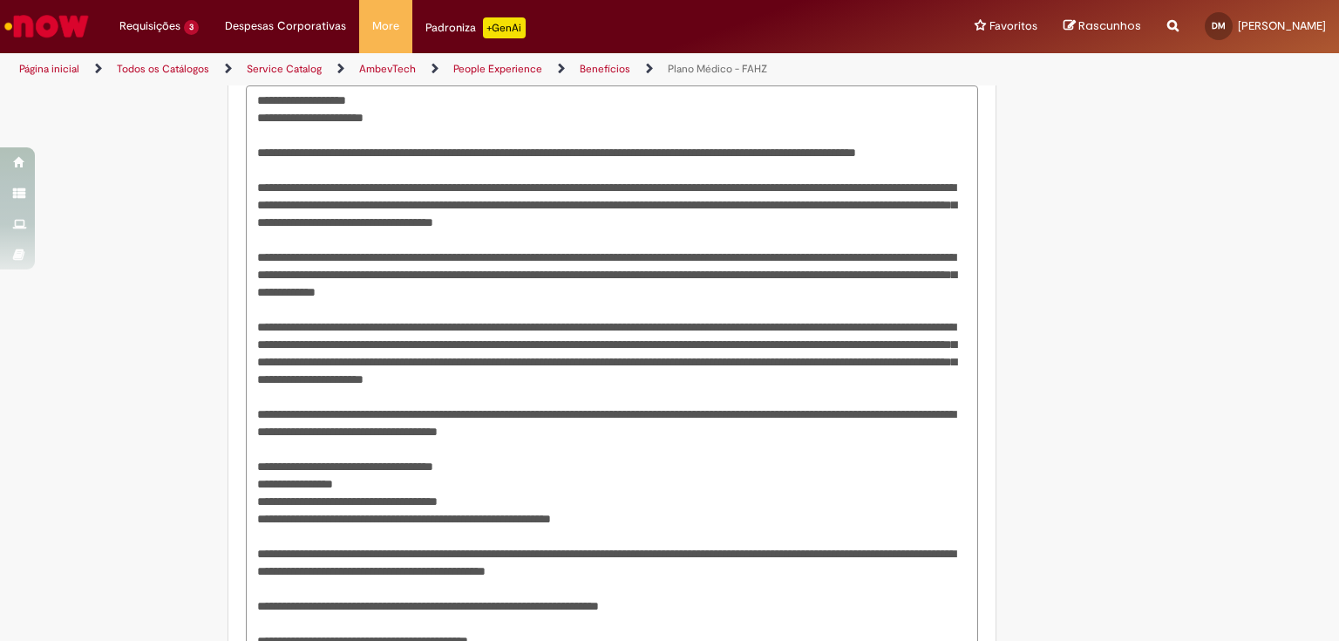
scroll to position [1712, 0]
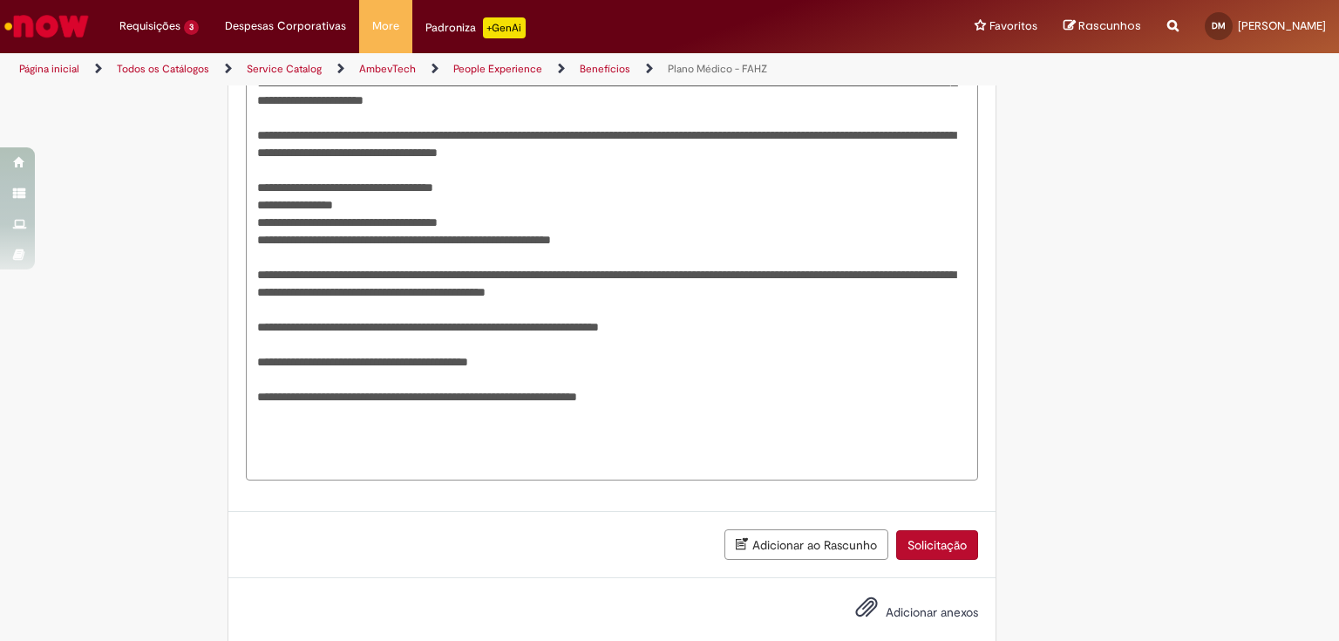
click at [891, 615] on span "Adicionar anexos" at bounding box center [932, 612] width 92 height 16
click at [0, 0] on input "Adicionar anexos" at bounding box center [0, 0] width 0 height 0
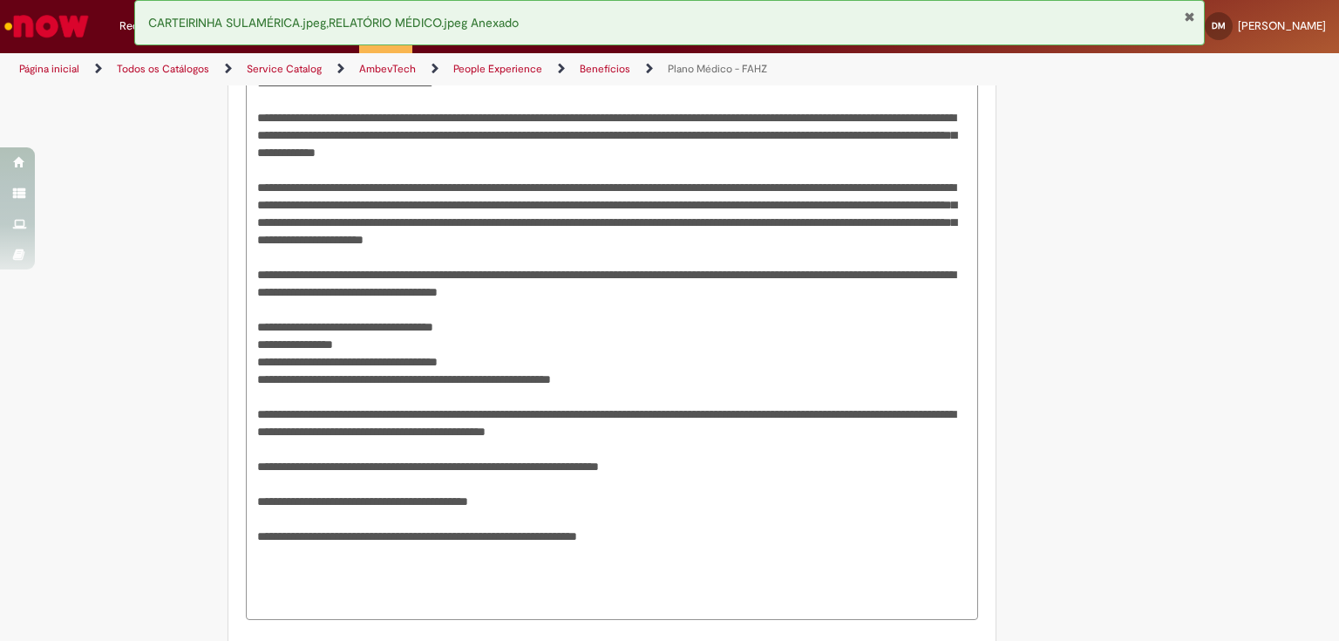
scroll to position [1642, 0]
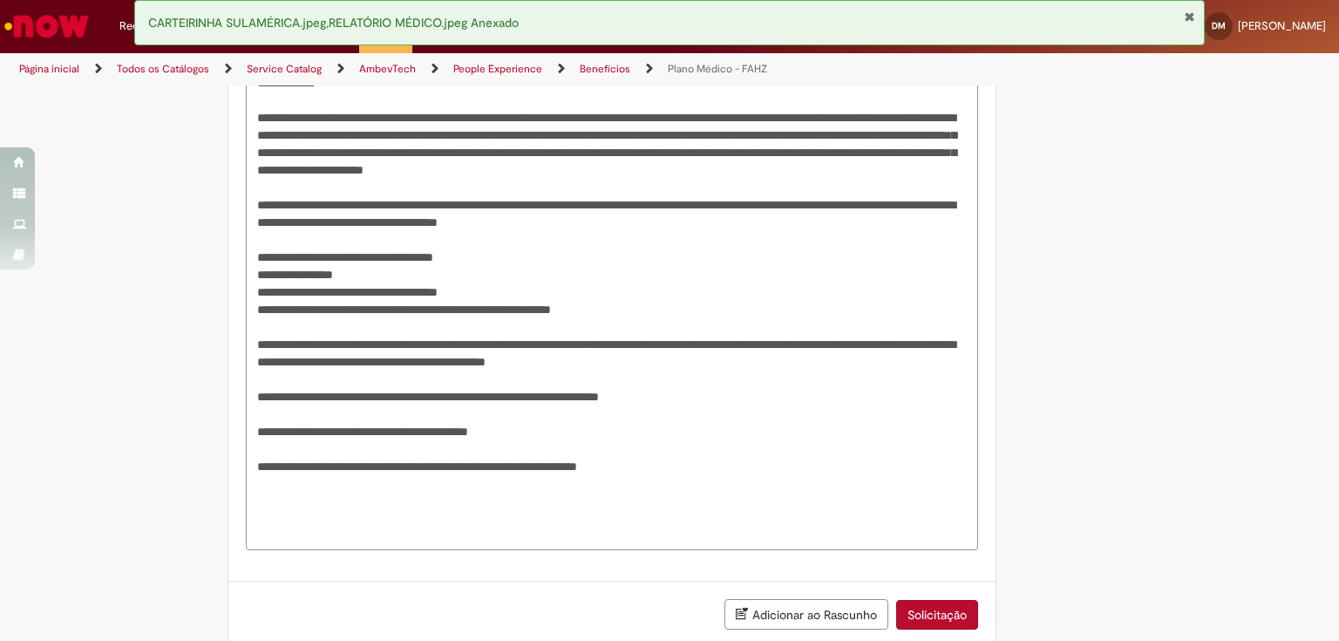
click at [567, 465] on textarea "Descrição" at bounding box center [612, 213] width 732 height 675
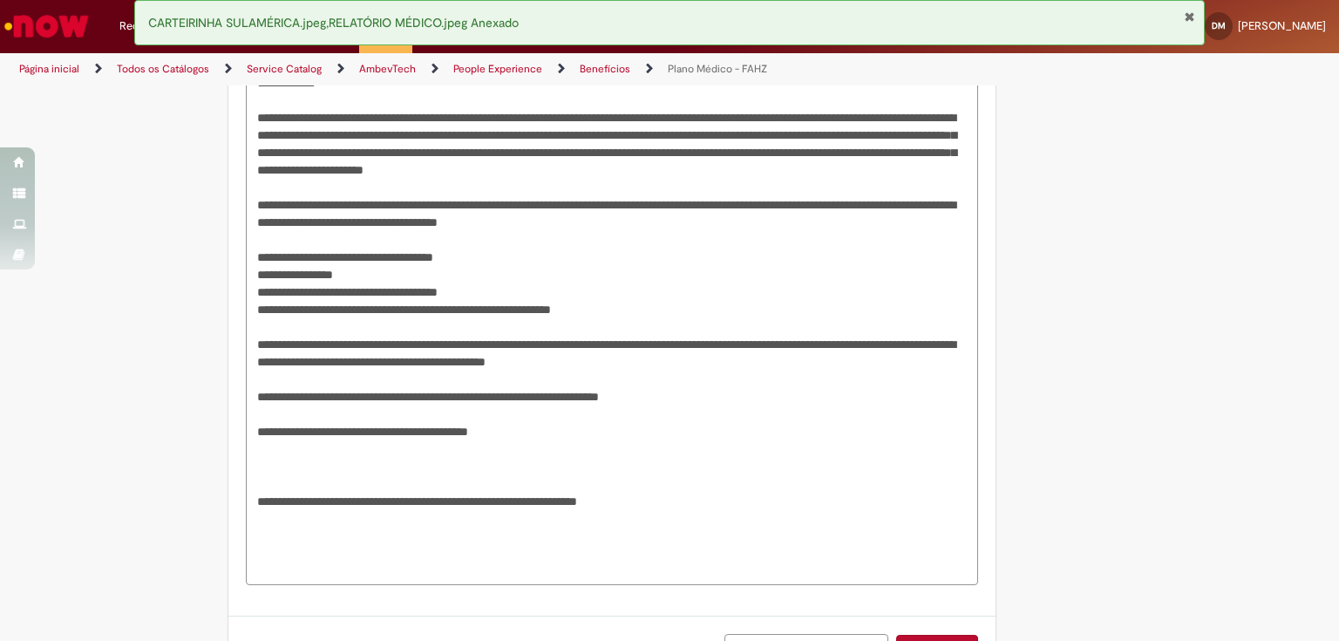
paste textarea "**********"
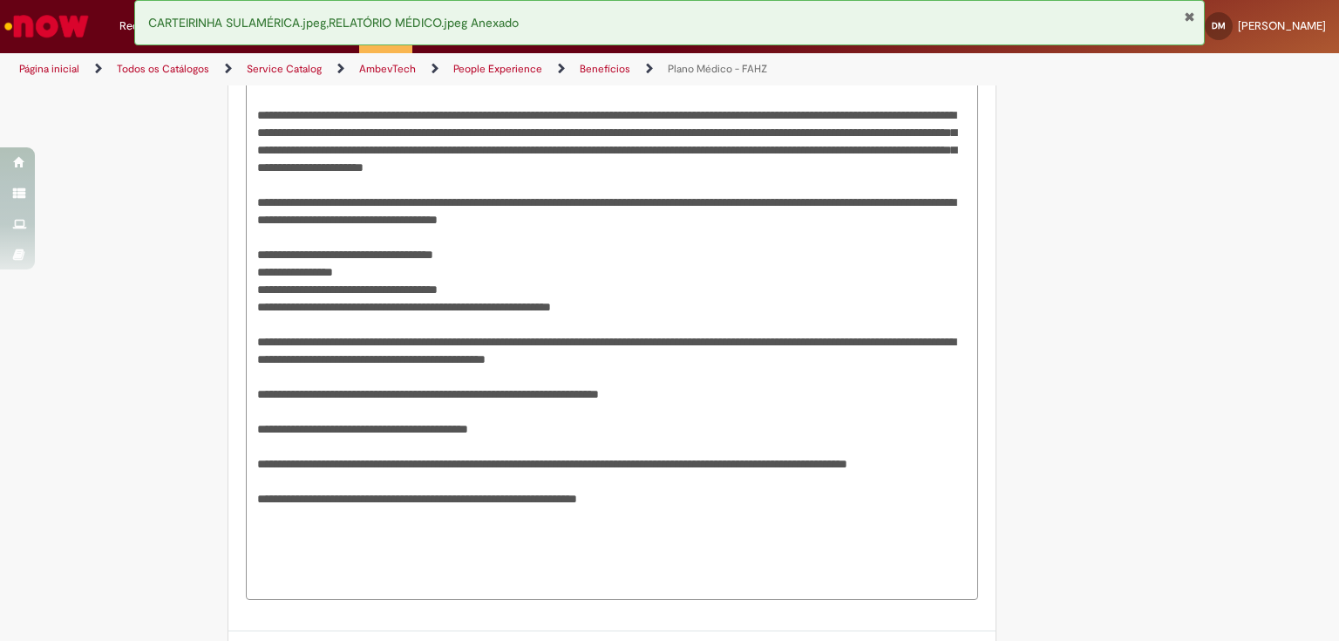
scroll to position [1924, 0]
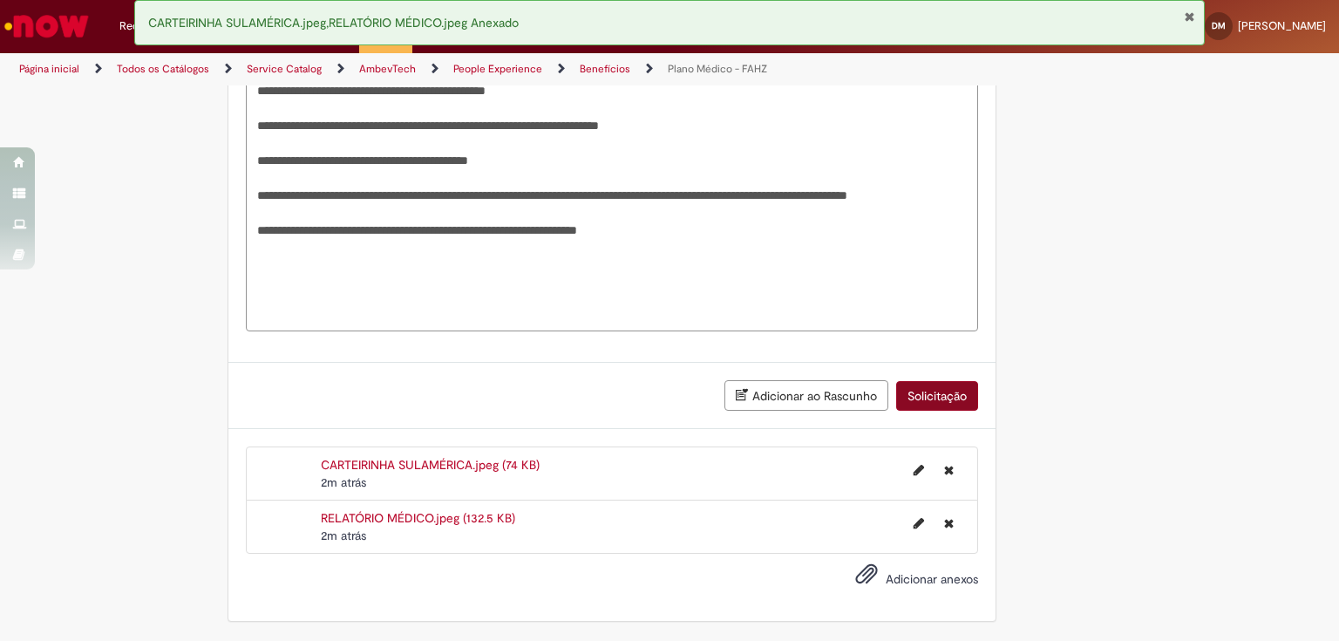
type textarea "**********"
click at [941, 388] on button "Solicitação" at bounding box center [937, 396] width 82 height 30
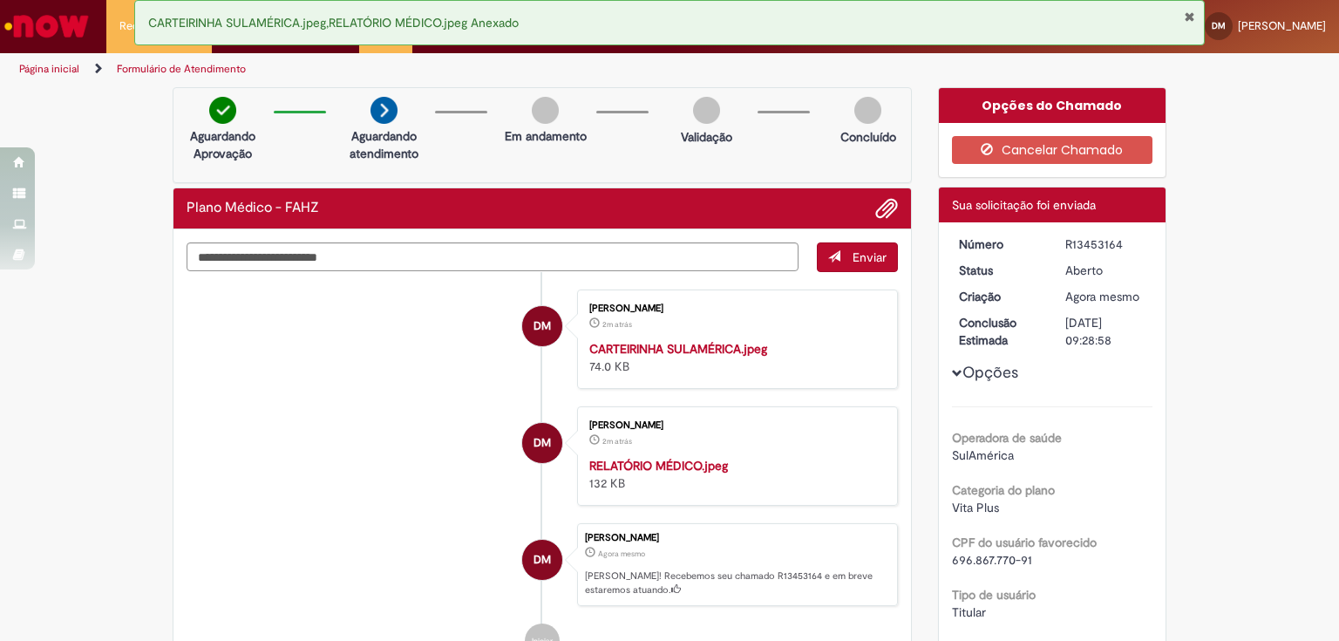
click at [294, 389] on li "DM [PERSON_NAME] 2m atrás 2 minutos atrás CARTEIRINHA SULAMÉRICA.jpeg 74.0 KB" at bounding box center [542, 338] width 711 height 99
click at [1192, 17] on button "Fechar Notificação" at bounding box center [1189, 17] width 11 height 14
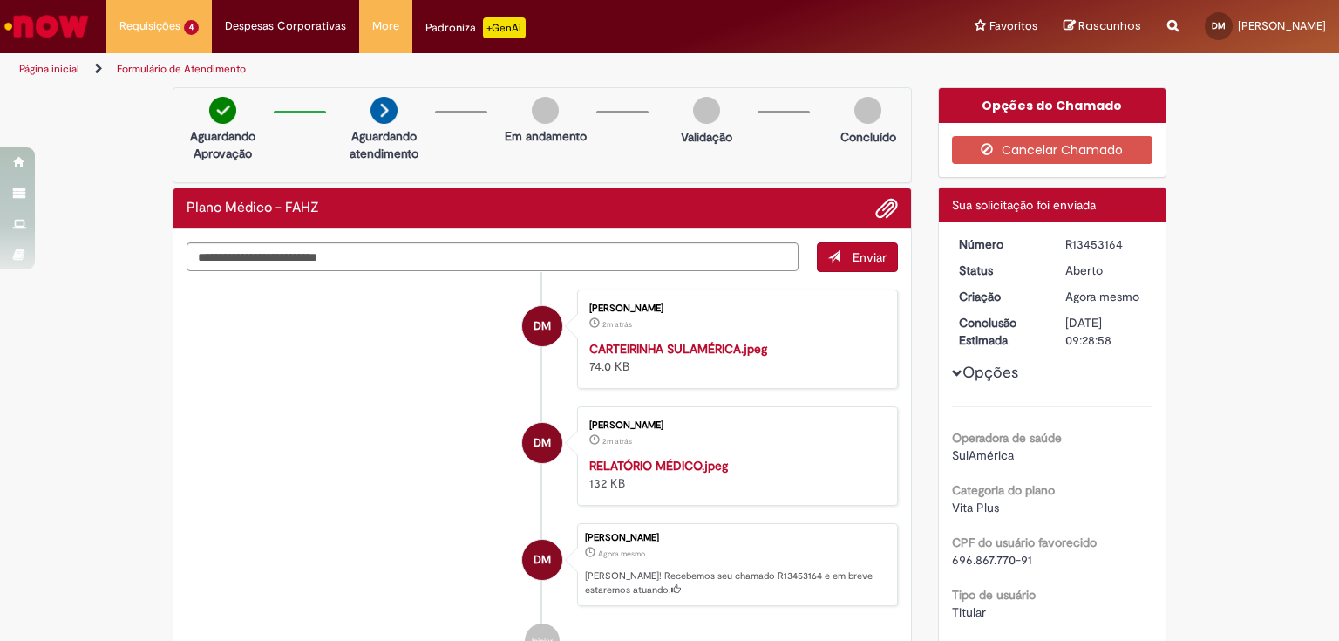
drag, startPoint x: 1060, startPoint y: 237, endPoint x: 1124, endPoint y: 236, distance: 63.6
click at [1124, 236] on div "R13453164" at bounding box center [1105, 243] width 81 height 17
copy div "R13453164"
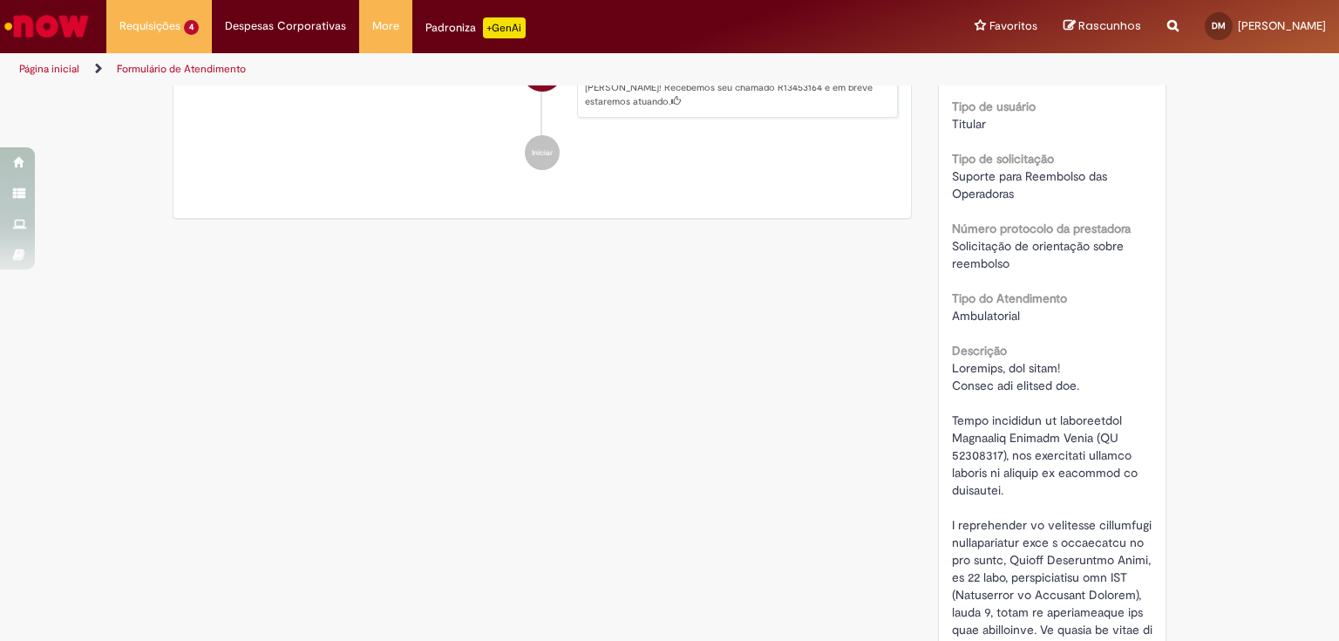
scroll to position [628, 0]
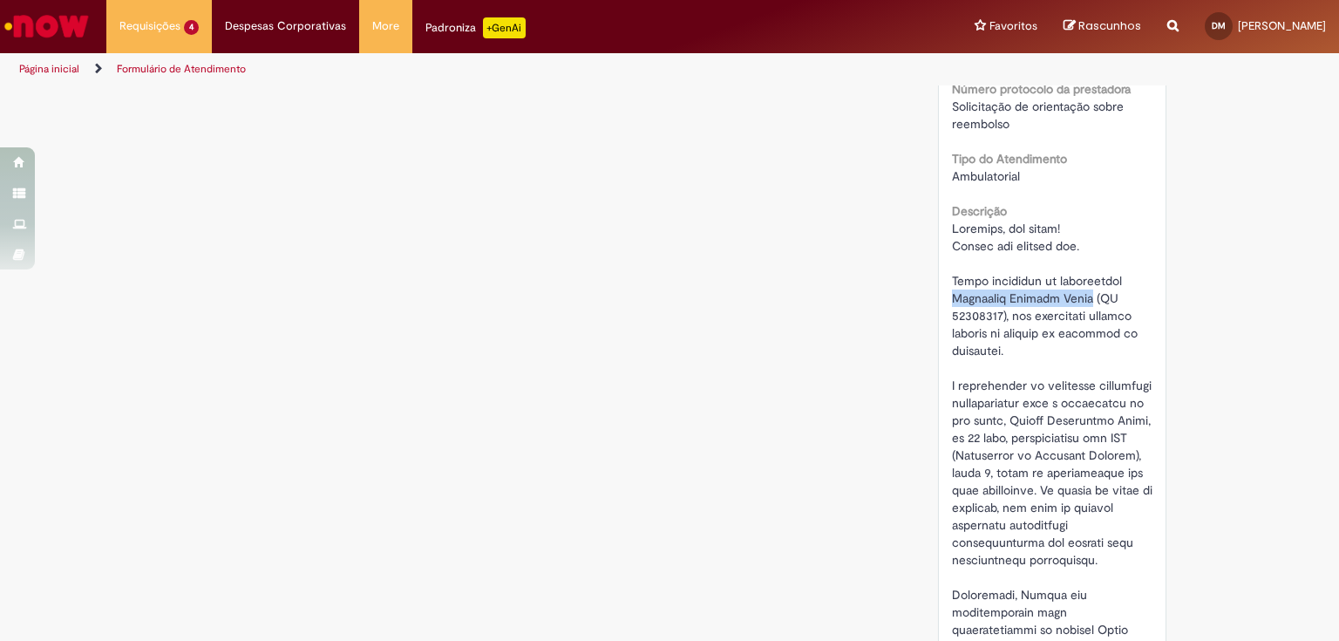
drag, startPoint x: 947, startPoint y: 294, endPoint x: 1077, endPoint y: 302, distance: 131.0
copy span "[PERSON_NAME]"
drag, startPoint x: 948, startPoint y: 317, endPoint x: 997, endPoint y: 321, distance: 49.8
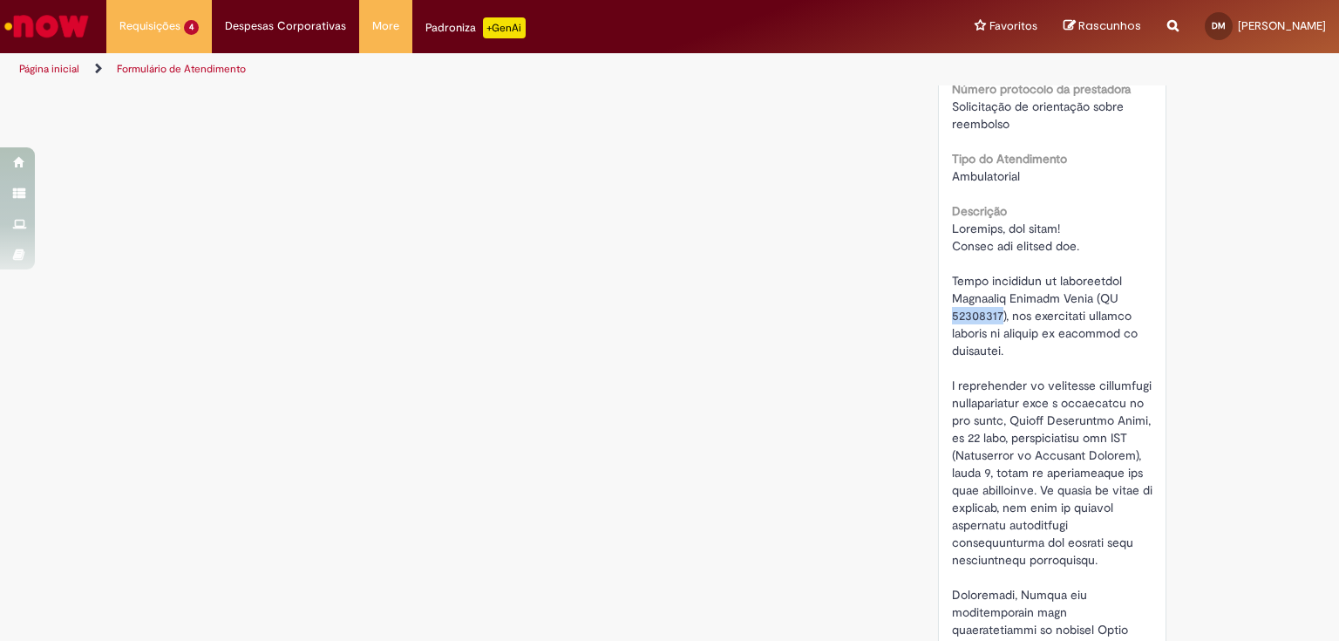
copy span "99092940"
drag, startPoint x: 948, startPoint y: 105, endPoint x: 1017, endPoint y: 126, distance: 72.0
click at [1017, 126] on div "Solicitação de orientação sobre reembolso" at bounding box center [1052, 115] width 201 height 35
copy span "Solicitação de orientação sobre reembolso"
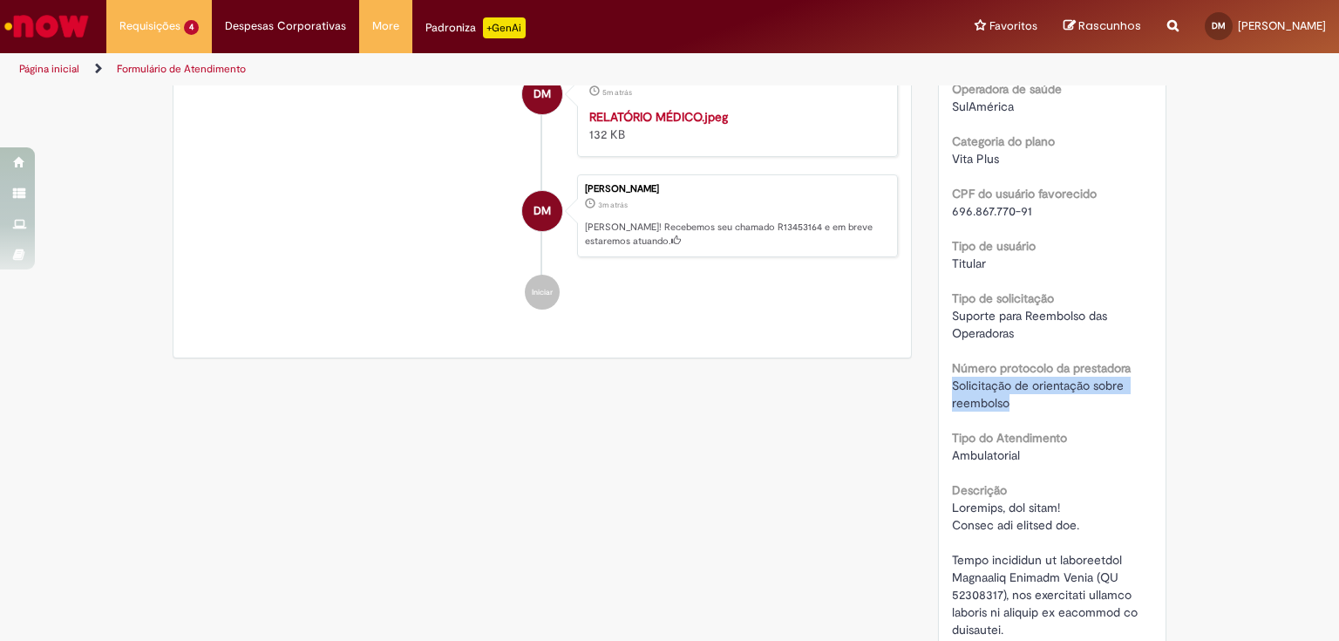
scroll to position [0, 0]
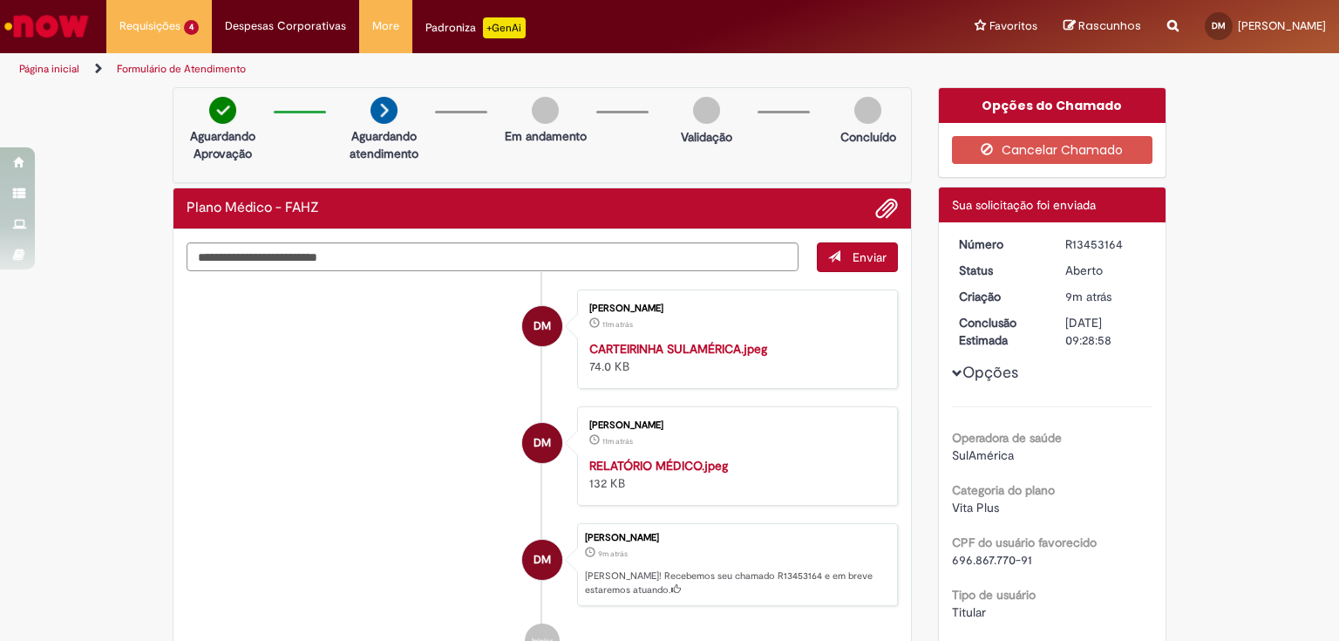
drag, startPoint x: 1062, startPoint y: 239, endPoint x: 1117, endPoint y: 244, distance: 55.2
click at [1117, 244] on div "R13453164" at bounding box center [1105, 243] width 81 height 17
copy div "R13453164"
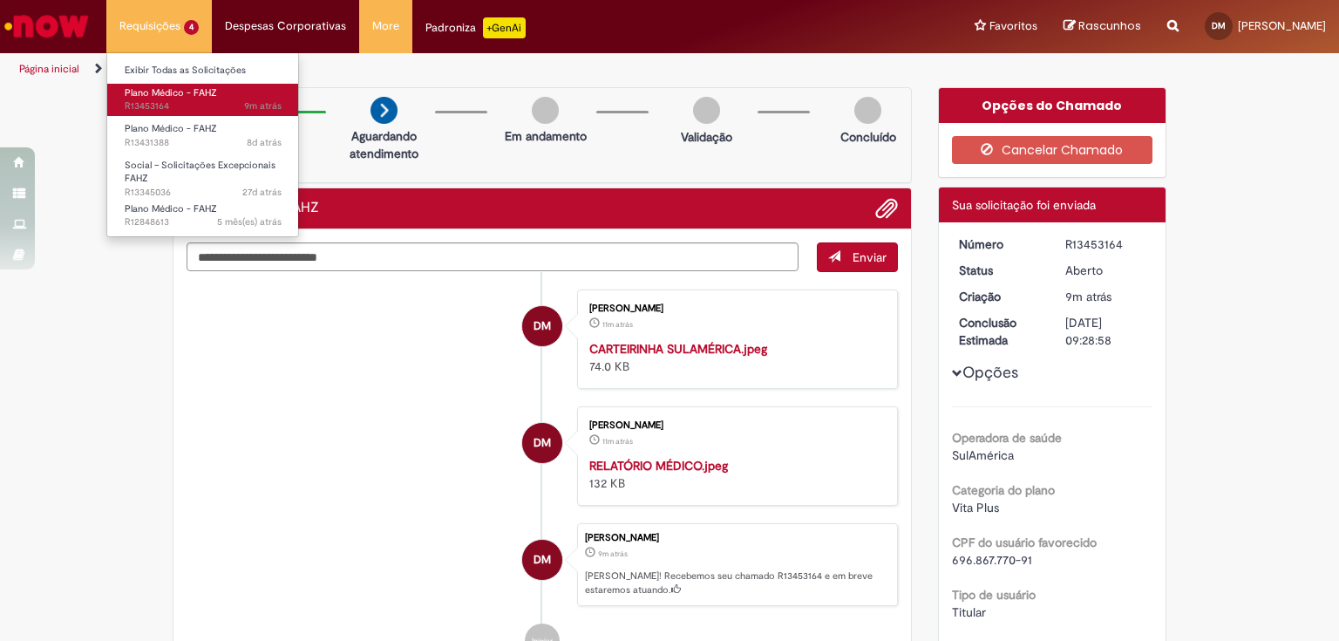
click at [164, 110] on span "9m atrás 9 minutos atrás R13453164" at bounding box center [203, 106] width 157 height 14
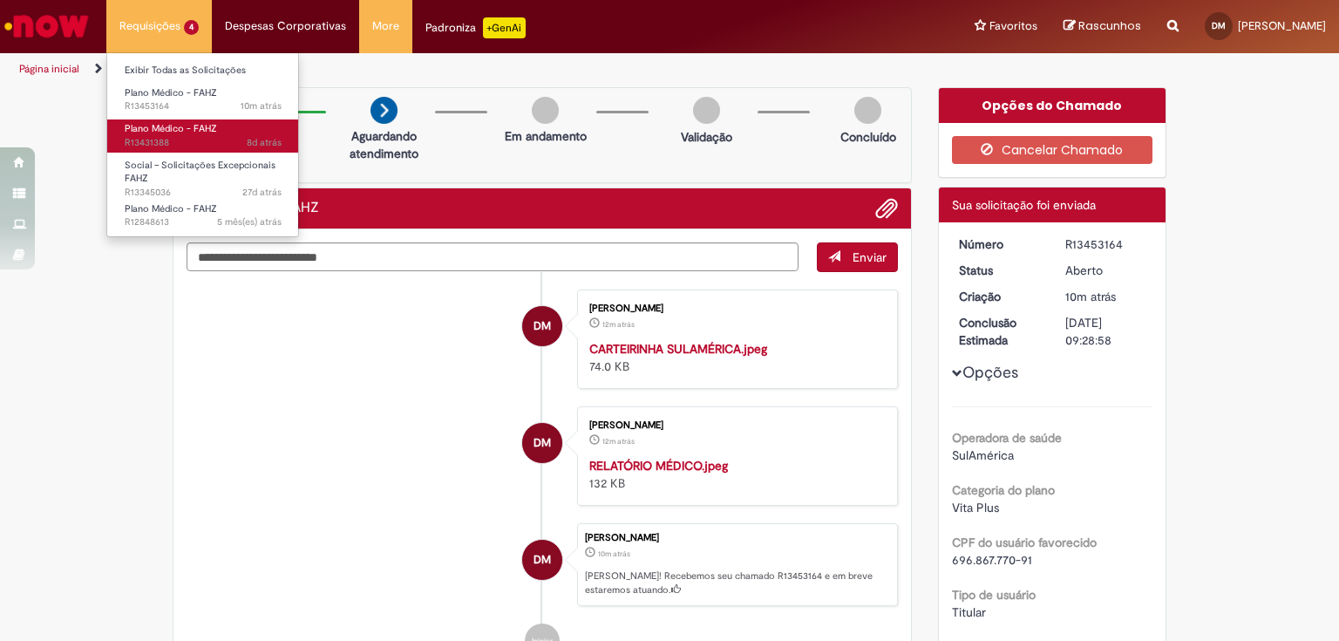
click at [167, 132] on span "Plano Médico - FAHZ" at bounding box center [171, 128] width 92 height 13
click at [166, 130] on span "Plano Médico - FAHZ" at bounding box center [171, 128] width 92 height 13
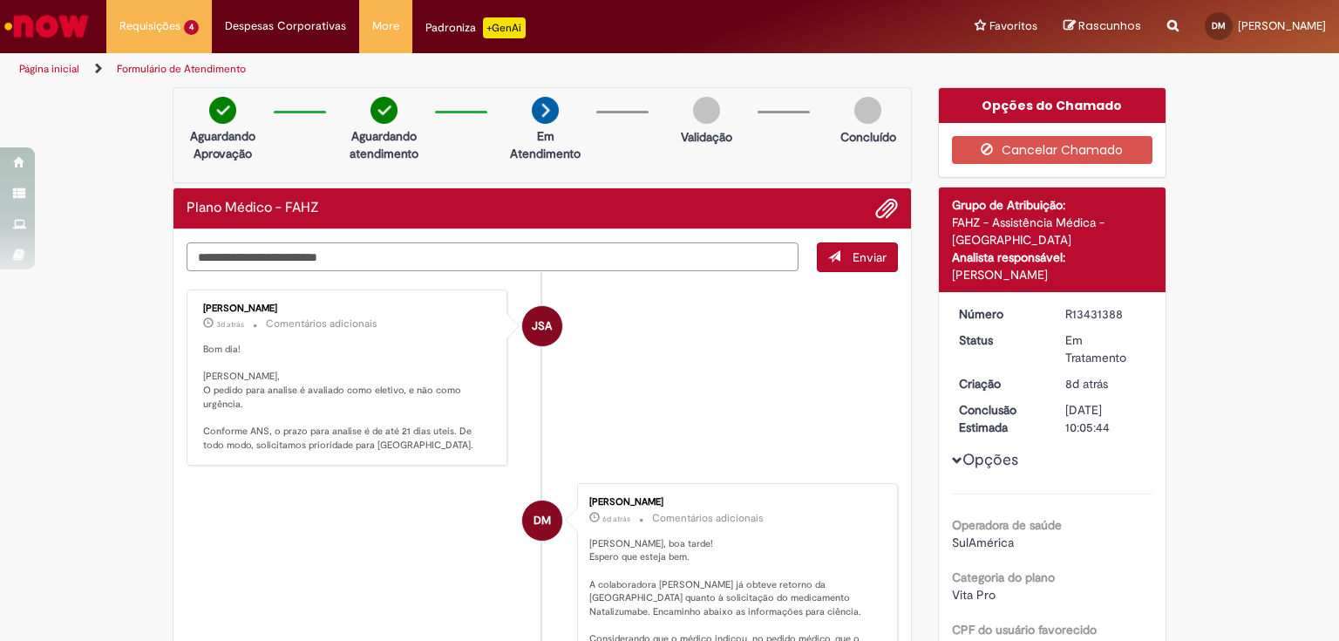
click at [322, 262] on textarea "Digite sua mensagem aqui..." at bounding box center [493, 257] width 612 height 30
drag, startPoint x: 583, startPoint y: 540, endPoint x: 692, endPoint y: 555, distance: 110.1
click at [692, 555] on p "[PERSON_NAME], boa tarde! Espero que esteja bem. A colaboradora [PERSON_NAME] j…" at bounding box center [734, 619] width 290 height 164
copy p "[PERSON_NAME], boa tarde! Espero que esteja bem."
click at [324, 258] on textarea "Digite sua mensagem aqui..." at bounding box center [493, 257] width 612 height 30
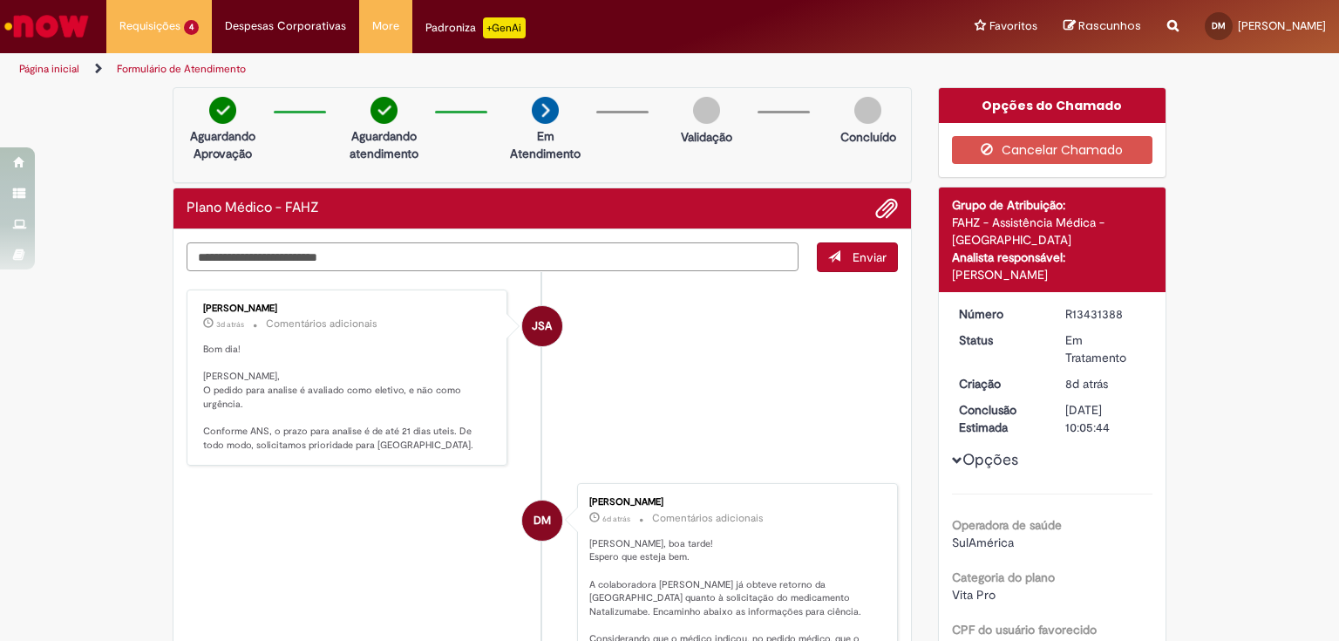
paste textarea "**********"
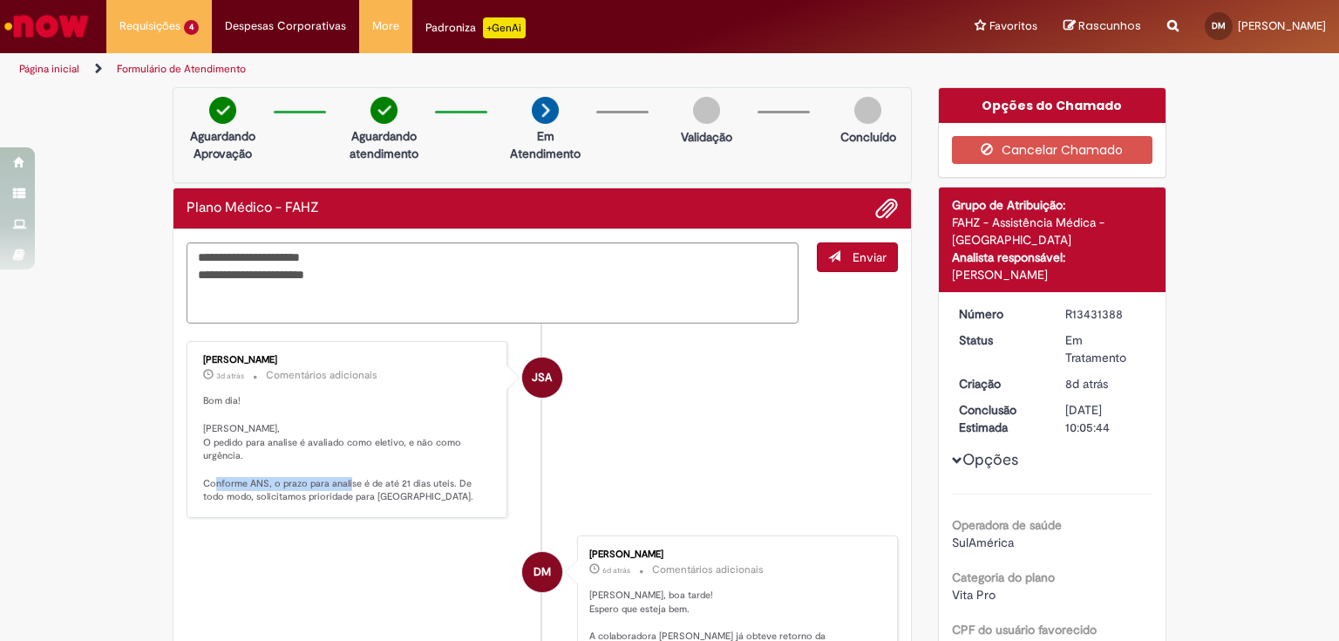
drag, startPoint x: 240, startPoint y: 481, endPoint x: 366, endPoint y: 486, distance: 126.5
click at [366, 486] on p "Bom dia! [PERSON_NAME], O pedido para analise é avaliado como eletivo, e não co…" at bounding box center [348, 449] width 290 height 110
click at [269, 302] on textarea "**********" at bounding box center [493, 283] width 612 height 82
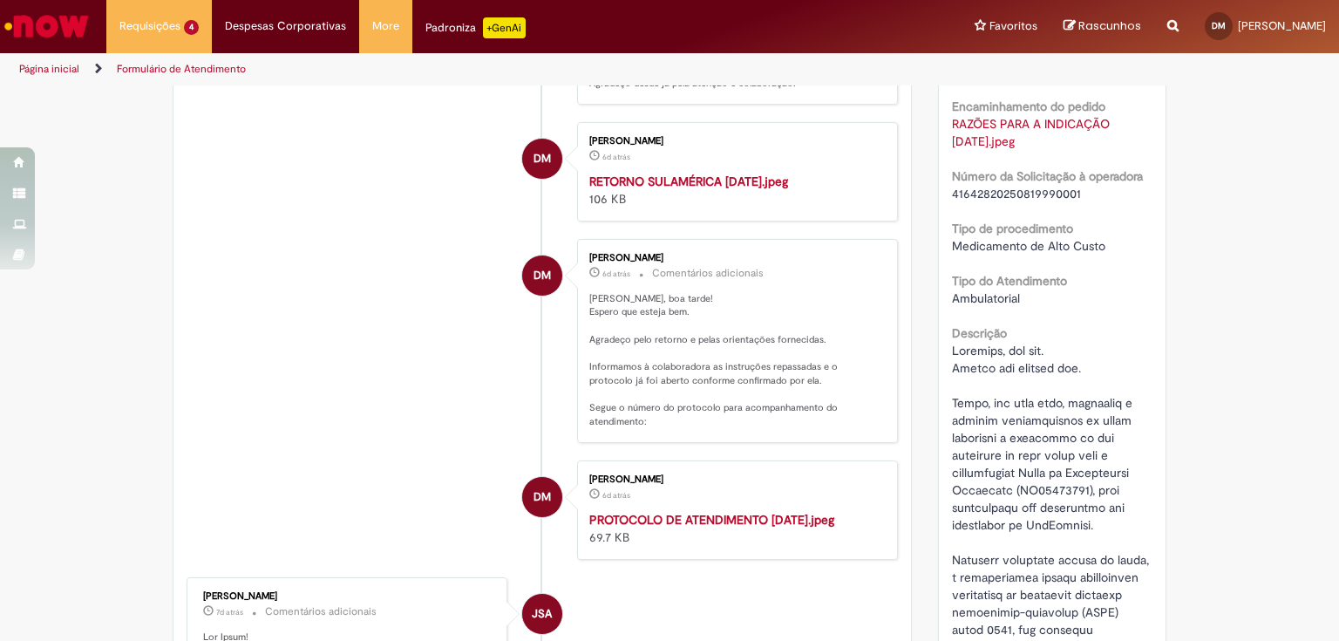
scroll to position [767, 0]
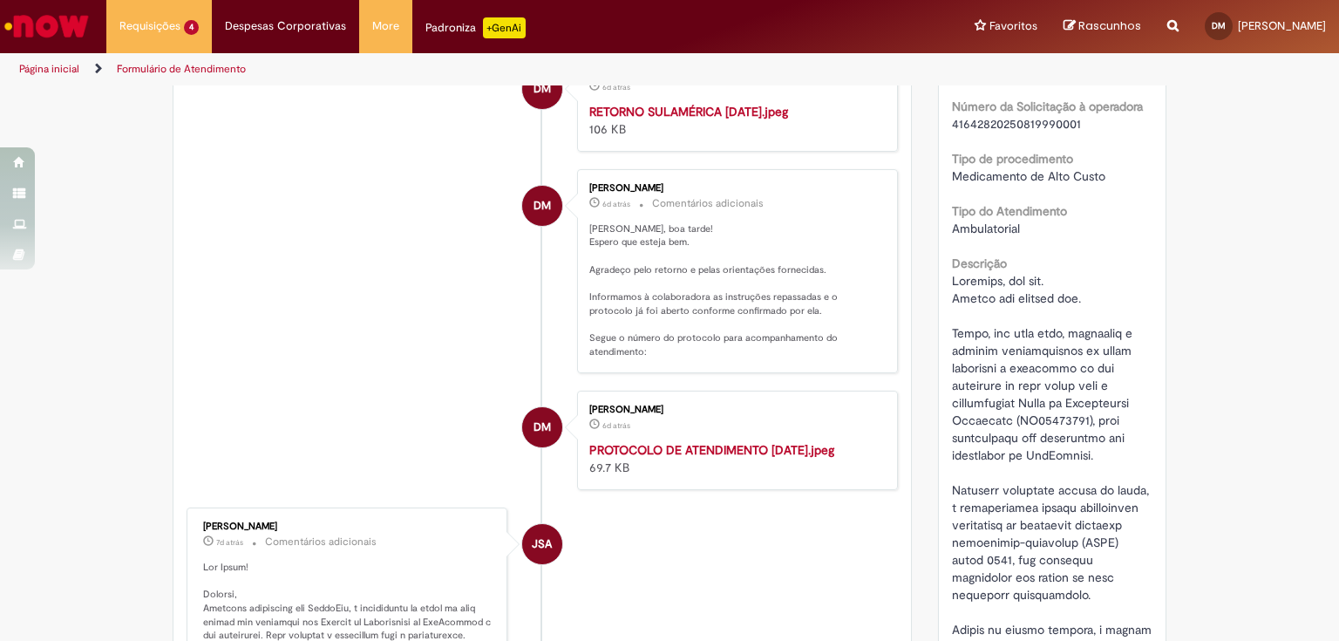
click at [659, 103] on img "Histórico de tíquete" at bounding box center [734, 103] width 290 height 0
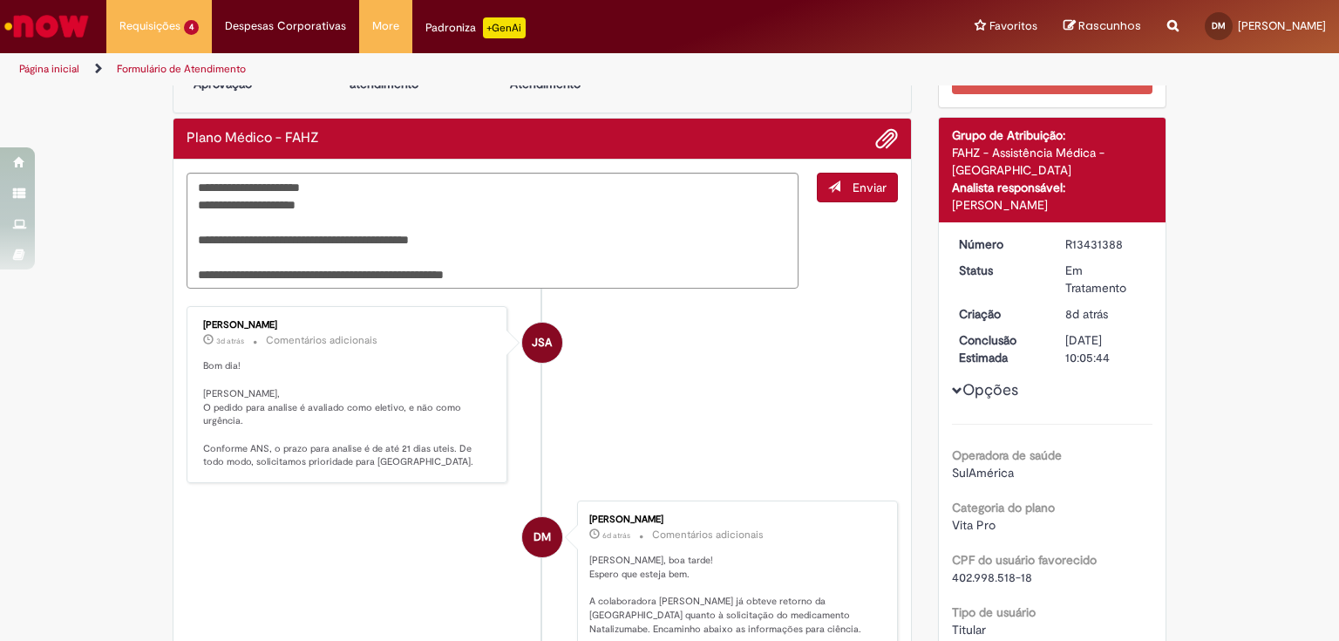
scroll to position [0, 0]
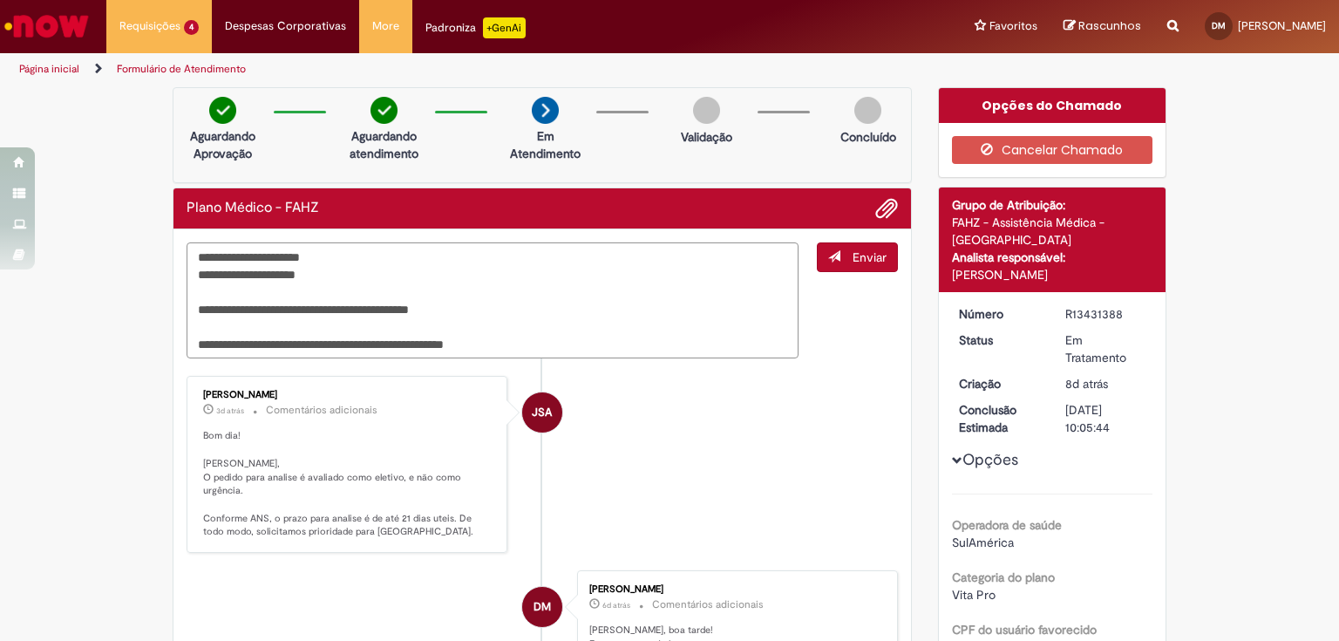
drag, startPoint x: 544, startPoint y: 339, endPoint x: 195, endPoint y: 352, distance: 348.9
click at [195, 352] on textarea "**********" at bounding box center [493, 300] width 612 height 117
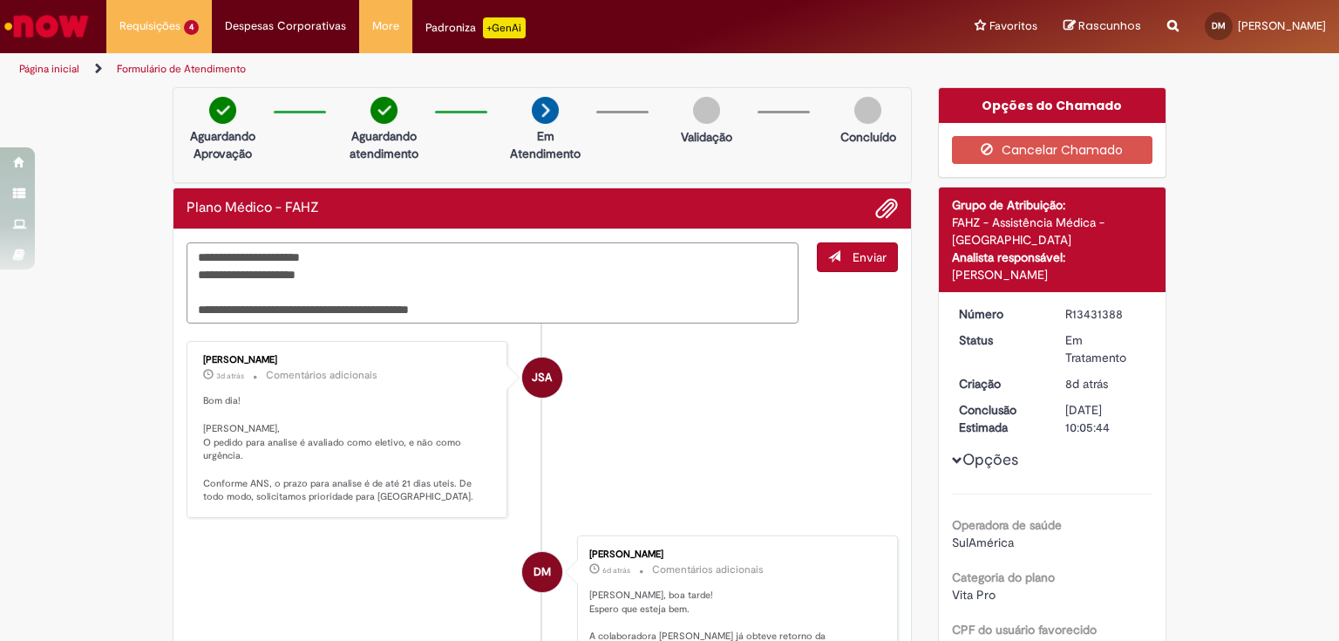
drag, startPoint x: 486, startPoint y: 309, endPoint x: 157, endPoint y: 256, distance: 332.9
type textarea "**********"
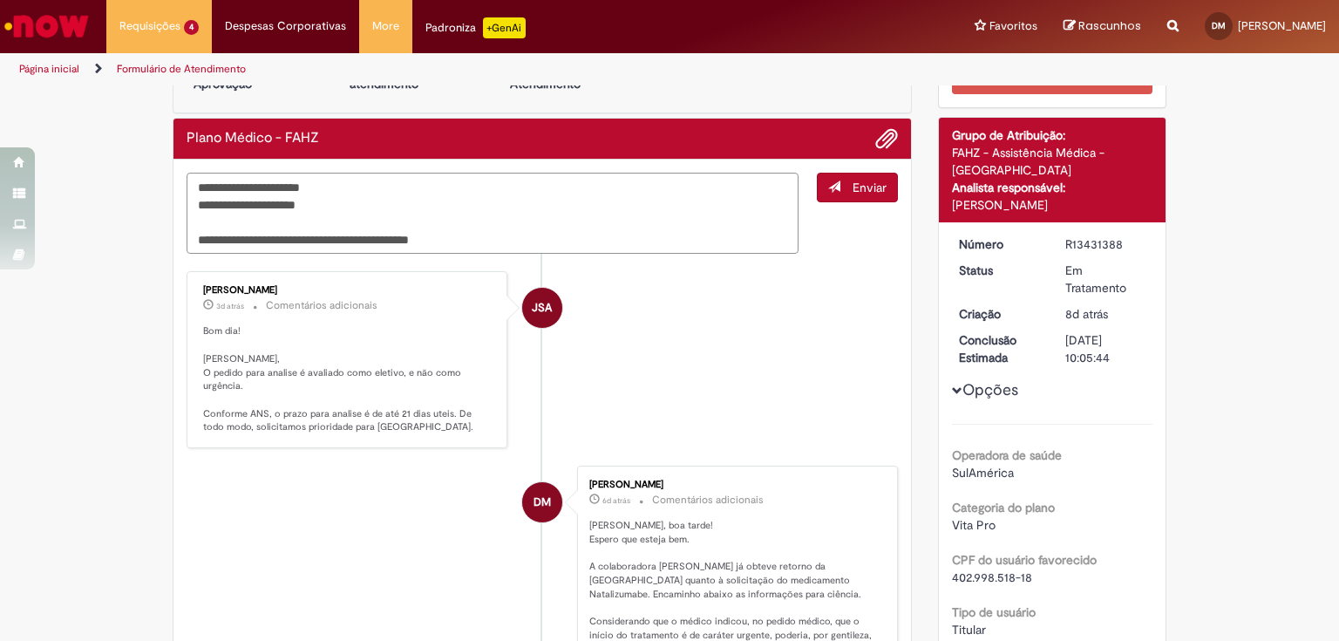
scroll to position [139, 0]
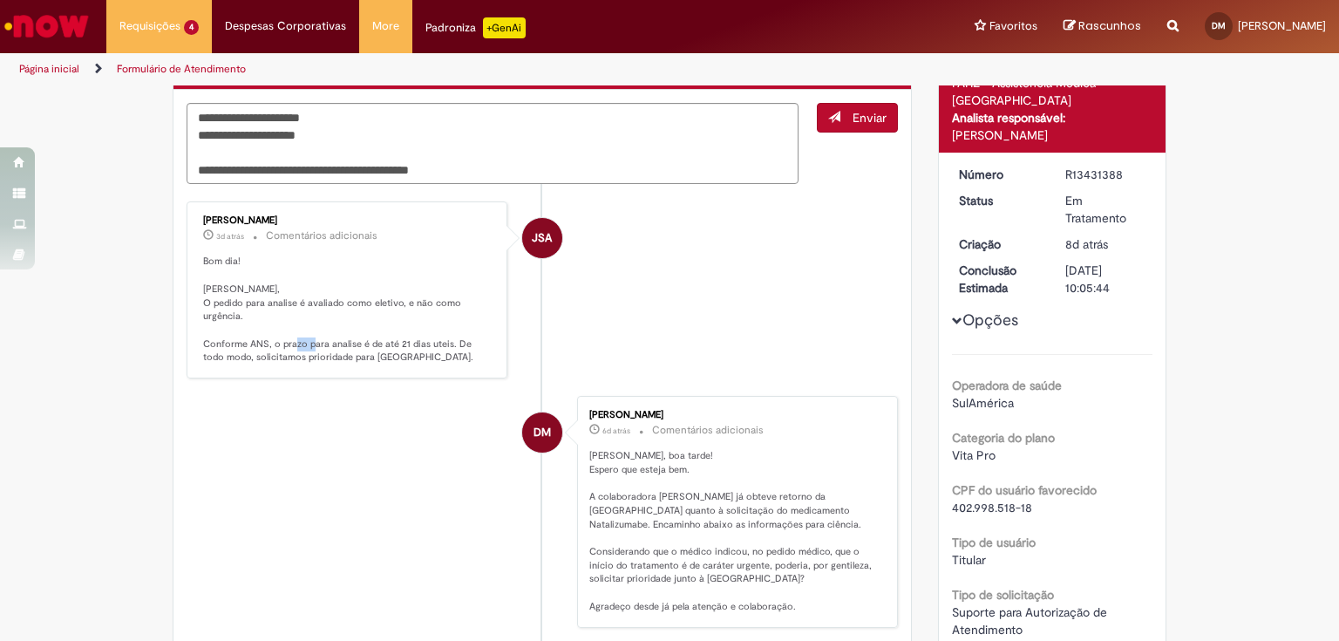
drag, startPoint x: 316, startPoint y: 337, endPoint x: 362, endPoint y: 342, distance: 46.4
click at [345, 340] on p "Bom dia! [PERSON_NAME], O pedido para analise é avaliado como eletivo, e não co…" at bounding box center [348, 310] width 290 height 110
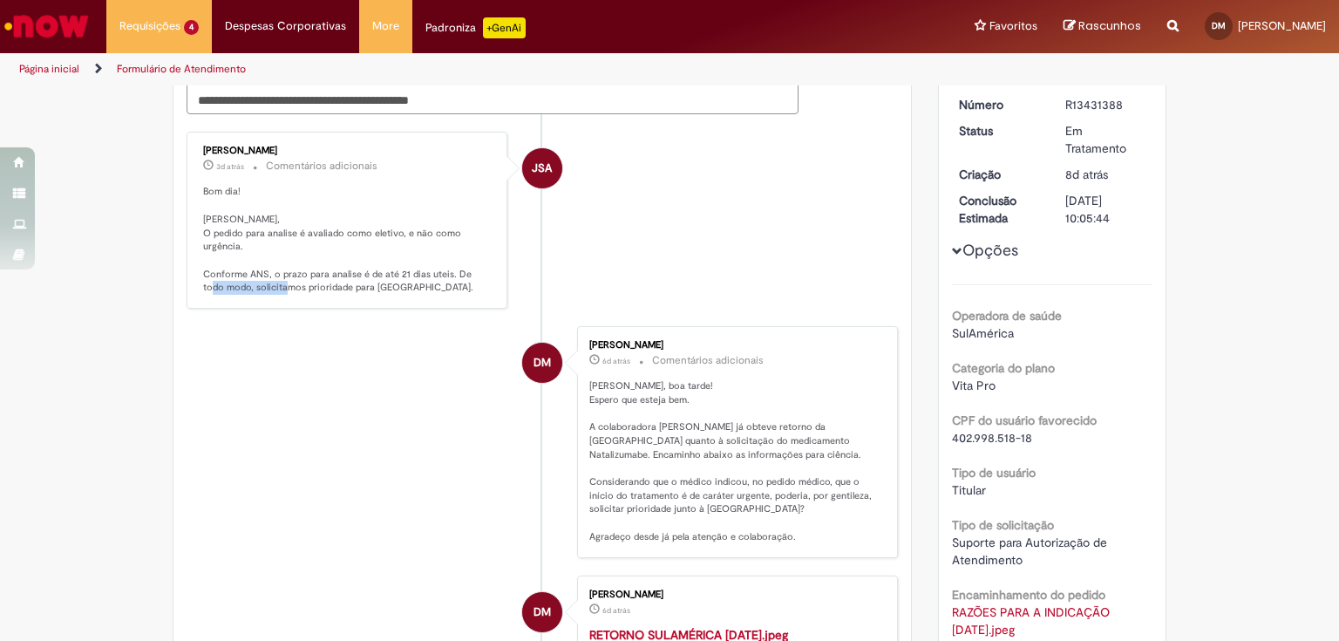
drag, startPoint x: 219, startPoint y: 289, endPoint x: 286, endPoint y: 288, distance: 67.1
click at [285, 288] on p "Bom dia! [PERSON_NAME], O pedido para analise é avaliado como eletivo, e não co…" at bounding box center [348, 240] width 290 height 110
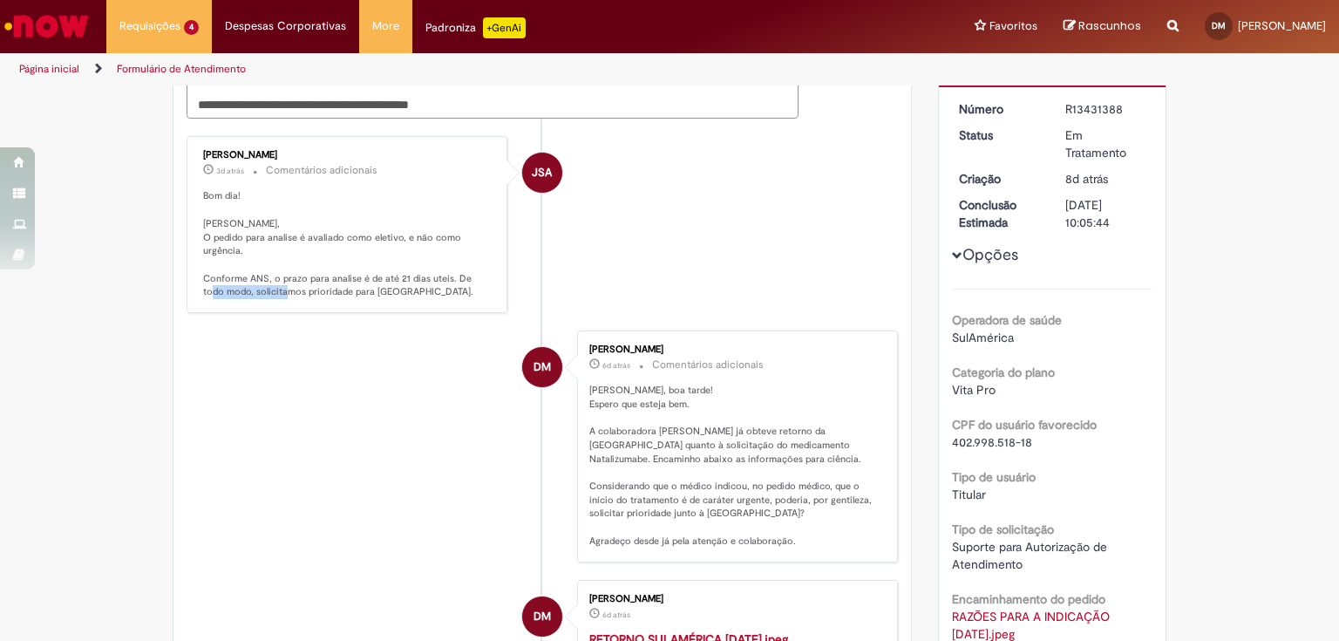
scroll to position [0, 0]
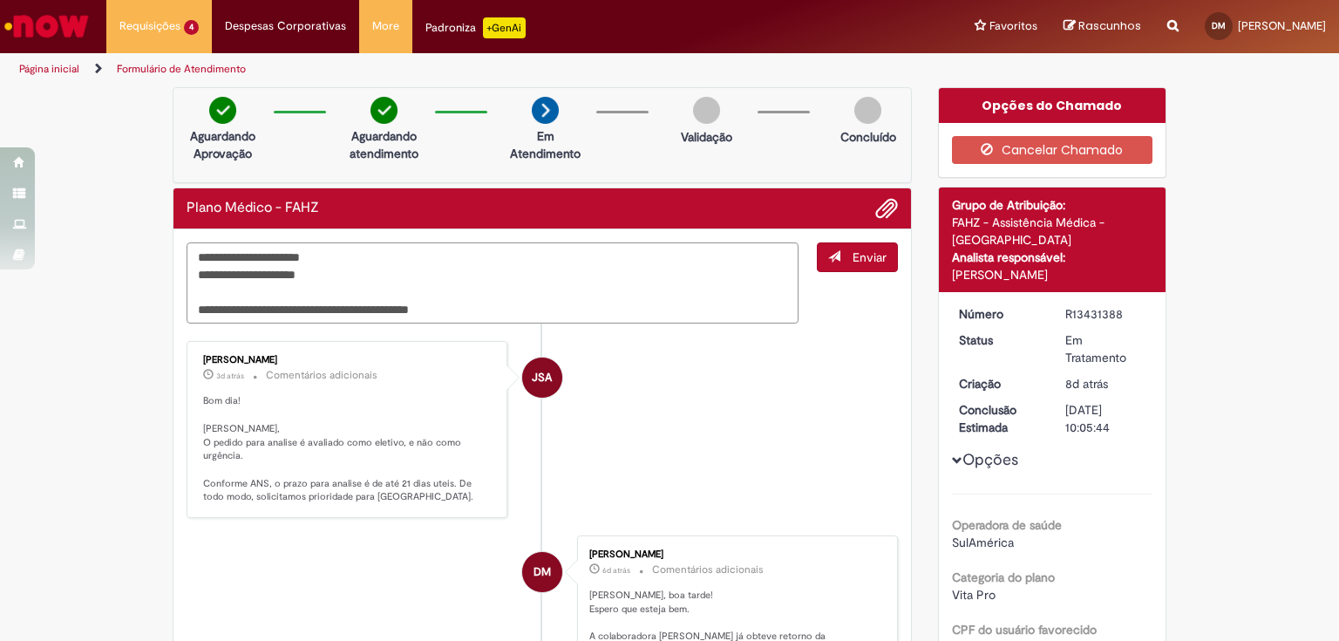
click at [477, 309] on textarea "**********" at bounding box center [493, 283] width 612 height 82
